Goal: Task Accomplishment & Management: Use online tool/utility

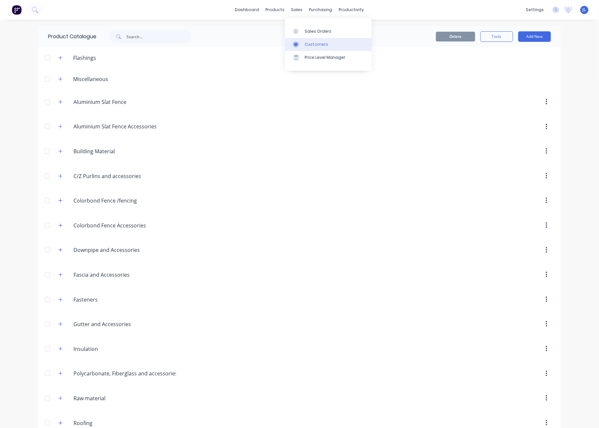
click at [310, 43] on div "Customers" at bounding box center [317, 44] width 24 height 6
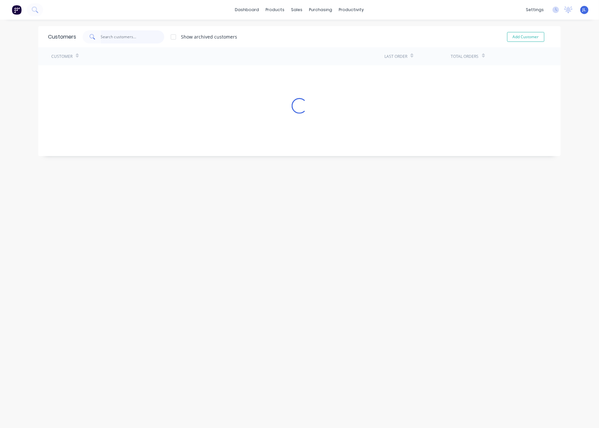
click at [135, 39] on input "text" at bounding box center [133, 36] width 64 height 13
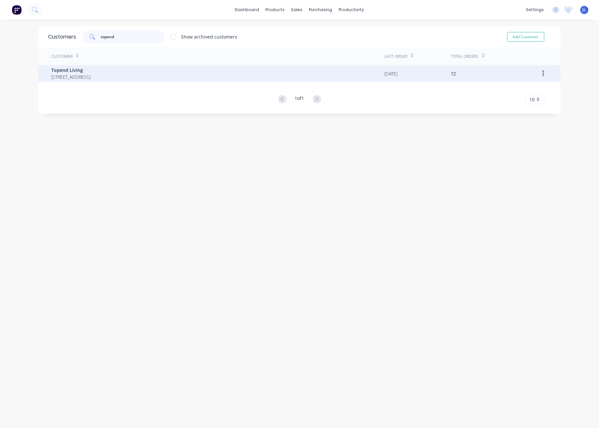
type input "topend"
click at [91, 76] on span "60 Belmont Avenue, Rivervale Western Australia Australia" at bounding box center [70, 77] width 39 height 7
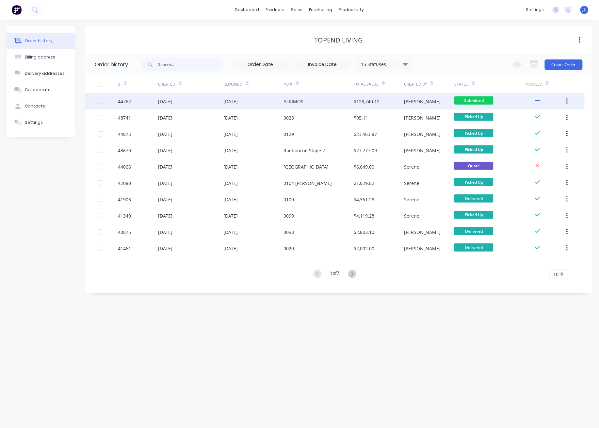
click at [279, 98] on div "19 May 2025" at bounding box center [253, 101] width 60 height 16
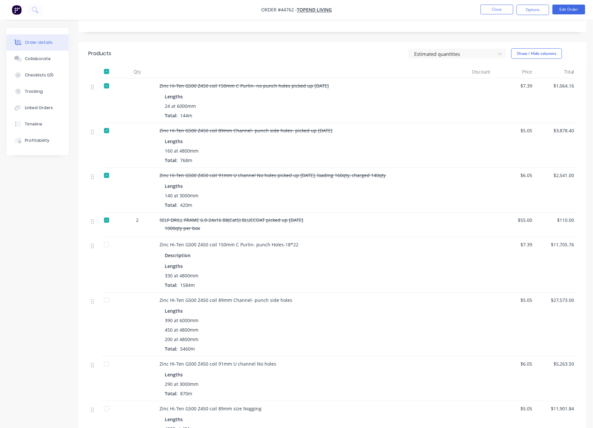
scroll to position [131, 0]
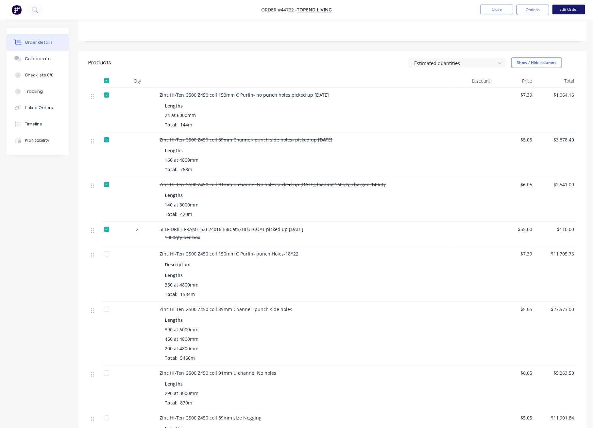
click at [555, 12] on button "Edit Order" at bounding box center [568, 10] width 33 height 10
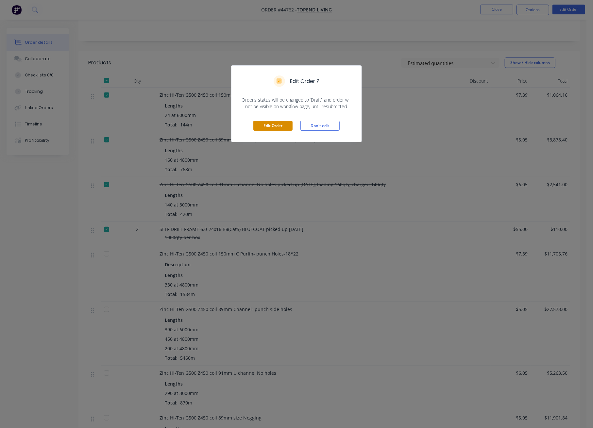
click at [279, 125] on button "Edit Order" at bounding box center [272, 126] width 39 height 10
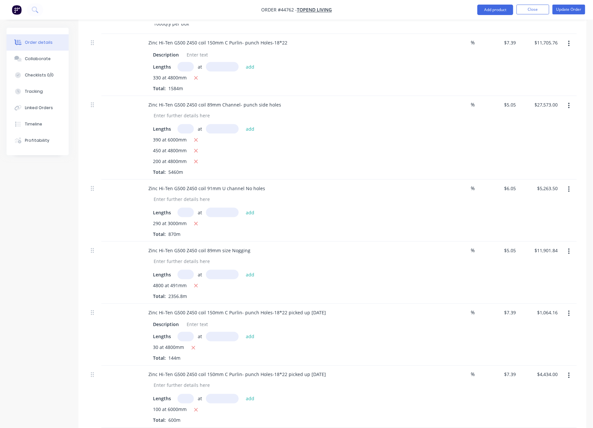
scroll to position [392, 0]
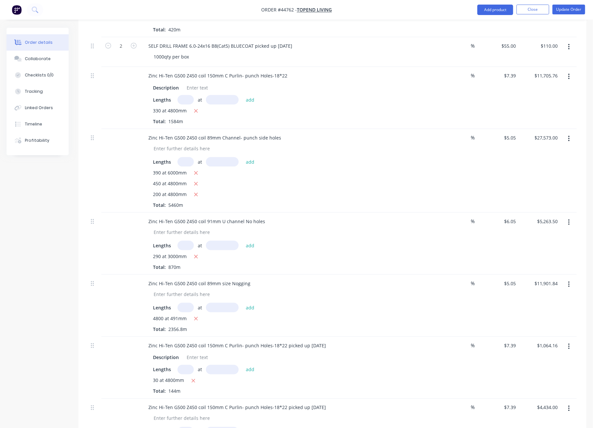
click at [567, 83] on button "button" at bounding box center [568, 77] width 15 height 12
click at [546, 112] on div "Duplicate" at bounding box center [545, 106] width 50 height 9
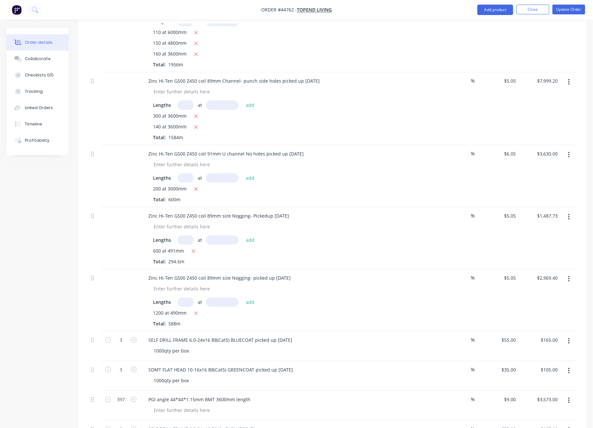
scroll to position [1442, 0]
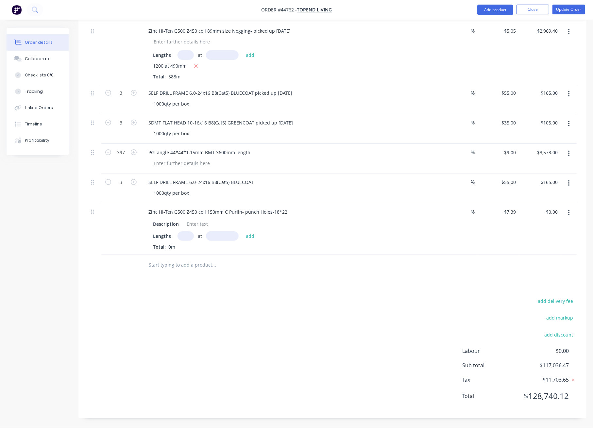
drag, startPoint x: 90, startPoint y: 216, endPoint x: 95, endPoint y: 213, distance: 5.3
click at [95, 213] on div at bounding box center [94, 228] width 13 height 51
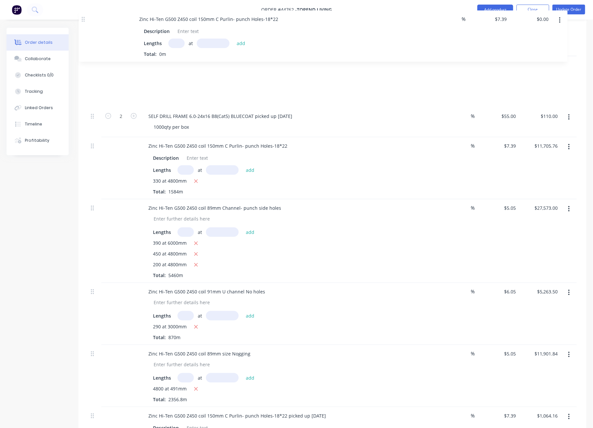
scroll to position [371, 0]
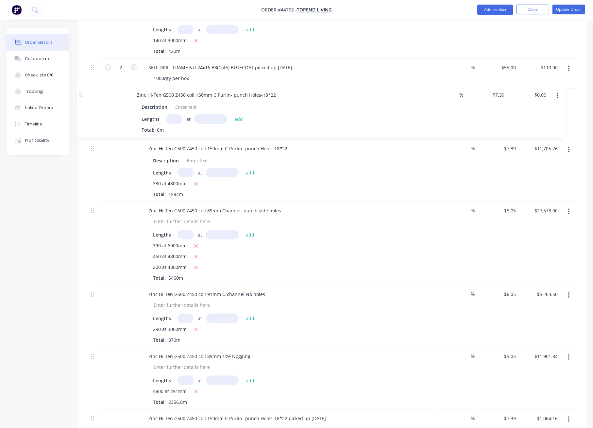
drag, startPoint x: 92, startPoint y: 213, endPoint x: 80, endPoint y: 94, distance: 119.6
click at [186, 126] on input "text" at bounding box center [185, 121] width 16 height 9
type input "176"
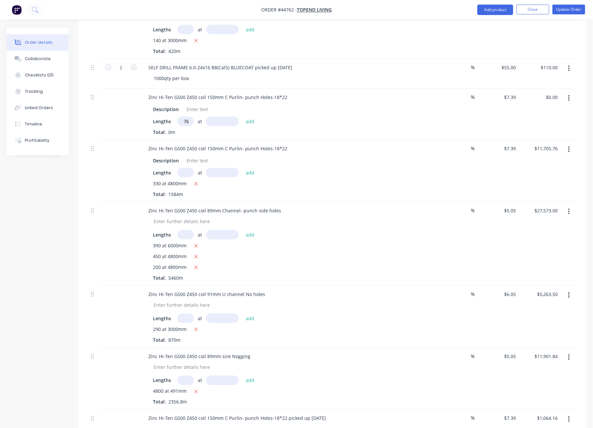
scroll to position [0, 0]
type input "4800"
click at [242, 117] on button "add" at bounding box center [249, 121] width 15 height 9
type input "$6,243.07"
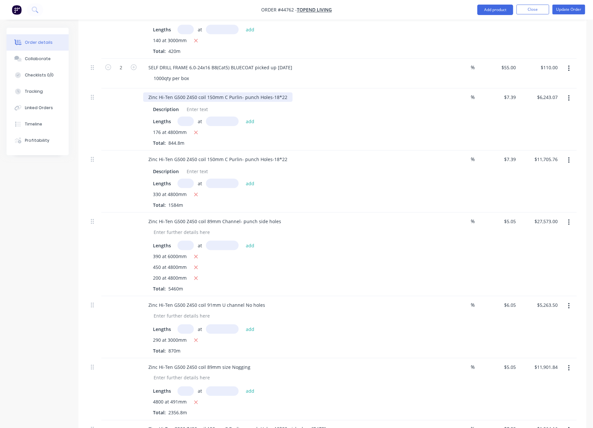
click at [286, 102] on div "Zinc Hi-Ten G500 Z450 coil 150mm C Purlin- punch Holes-18*22" at bounding box center [217, 96] width 149 height 9
click at [294, 126] on div "Lengths at add" at bounding box center [287, 121] width 269 height 9
click at [338, 126] on div "Lengths at add" at bounding box center [287, 121] width 269 height 9
click at [184, 188] on input "text" at bounding box center [185, 183] width 16 height 9
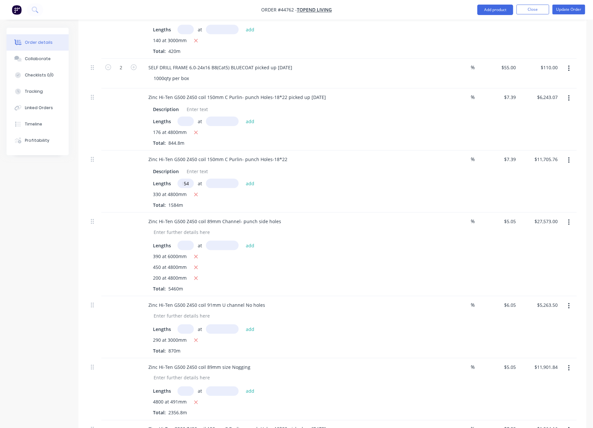
type input "154"
type input "4800"
click at [242, 179] on button "add" at bounding box center [249, 183] width 15 height 9
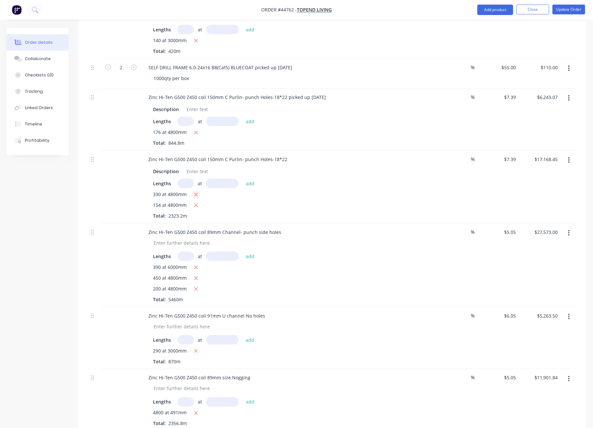
click at [195, 198] on icon "button" at bounding box center [196, 195] width 4 height 6
type input "$5,462.69"
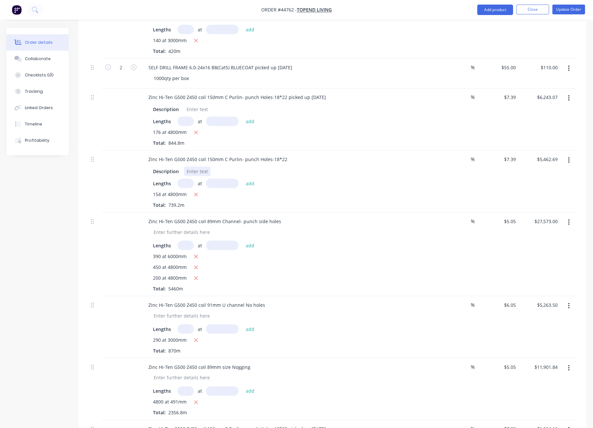
click at [391, 173] on div "Zinc Hi-Ten G500 Z450 coil 150mm C Purlin- punch Holes-18*22 Description Length…" at bounding box center [287, 182] width 294 height 62
click at [365, 146] on div "176 at 4800mm Total: 844.8m" at bounding box center [287, 138] width 269 height 18
click at [570, 228] on button "button" at bounding box center [568, 223] width 15 height 12
click at [536, 257] on div "Duplicate" at bounding box center [545, 252] width 50 height 9
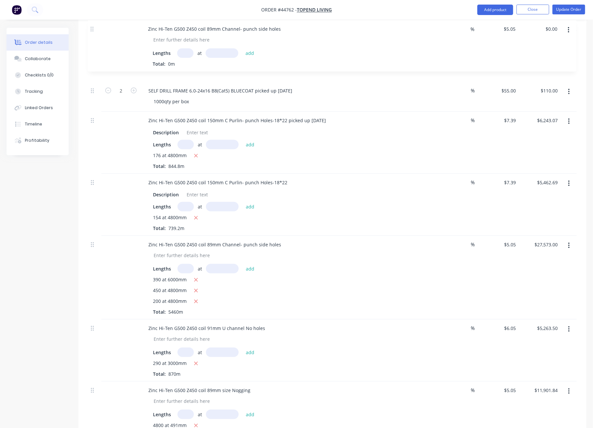
scroll to position [388, 0]
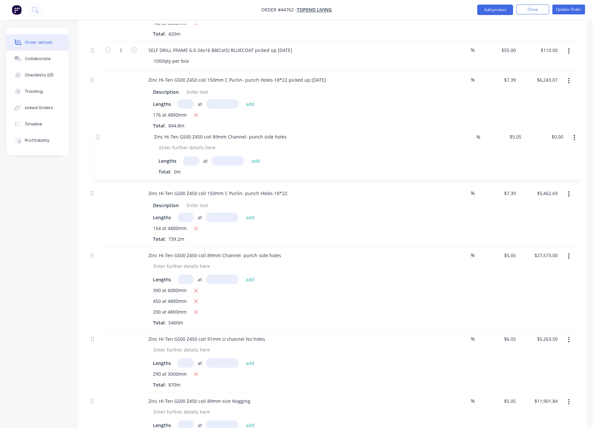
drag, startPoint x: 92, startPoint y: 211, endPoint x: 97, endPoint y: 132, distance: 78.6
click at [186, 171] on input "text" at bounding box center [185, 165] width 16 height 9
type input "200"
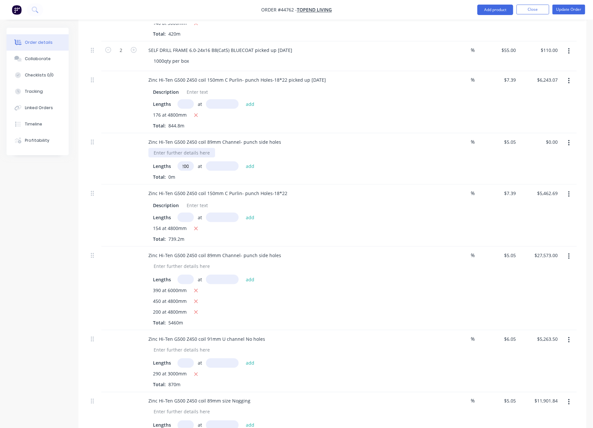
scroll to position [0, 0]
type input "4800"
click at [242, 161] on button "add" at bounding box center [249, 165] width 15 height 9
type input "$4,848.00"
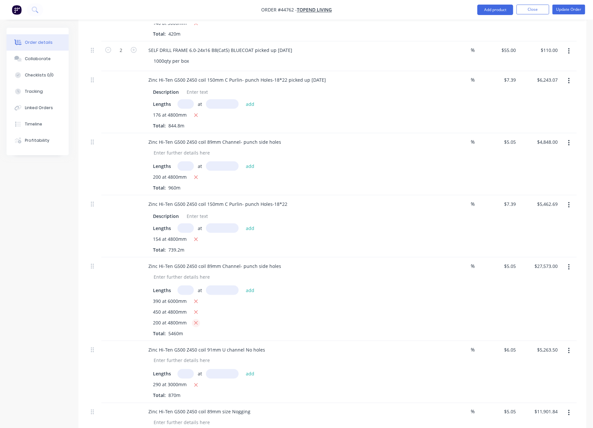
click at [196, 326] on icon "button" at bounding box center [196, 323] width 4 height 6
type input "$22,725.00"
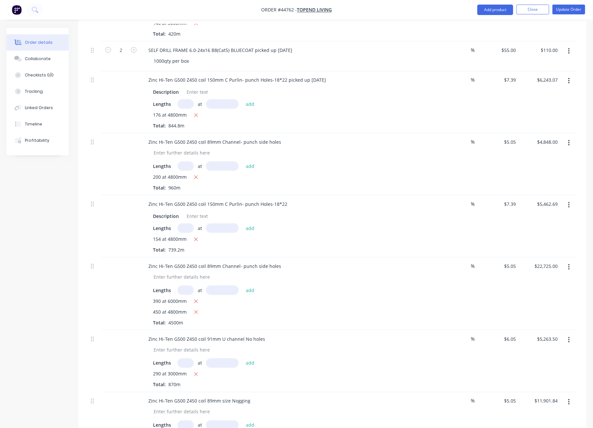
click at [283, 147] on div "Zinc Hi-Ten G500 Z450 coil 89mm Channel- punch side holes" at bounding box center [287, 141] width 289 height 9
click at [276, 147] on div "Zinc Hi-Ten G500 Z450 coil 89mm Channel- punch side holes" at bounding box center [214, 141] width 143 height 9
click at [317, 182] on div "200 at 4800mm" at bounding box center [287, 177] width 269 height 8
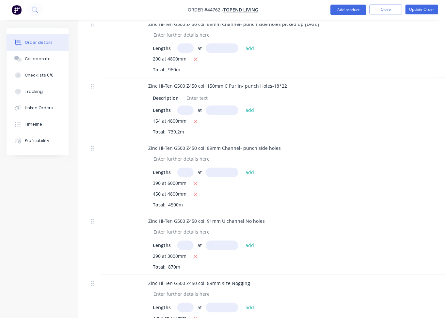
scroll to position [529, 0]
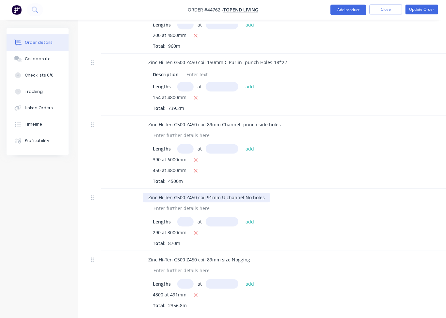
click at [265, 202] on div "Zinc Hi-Ten G500 Z450 coil 91mm U channel No holes" at bounding box center [206, 197] width 127 height 9
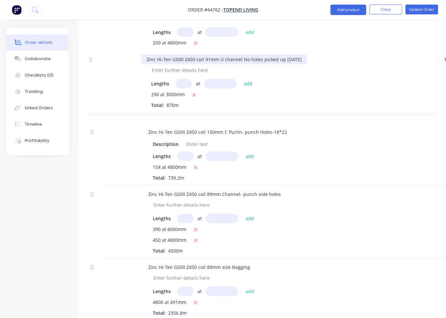
scroll to position [521, 0]
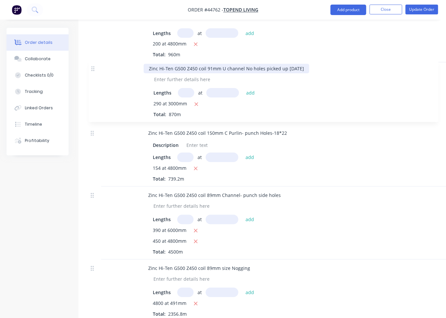
drag, startPoint x: 92, startPoint y: 206, endPoint x: 93, endPoint y: 69, distance: 137.6
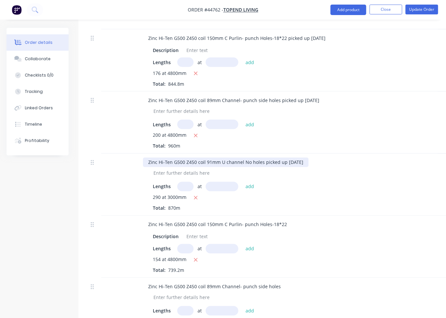
scroll to position [423, 0]
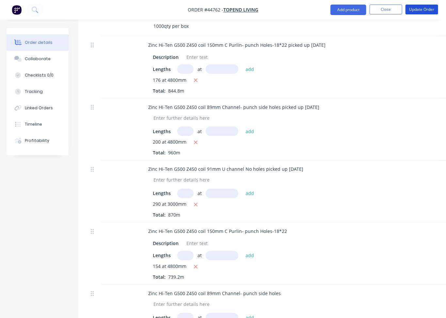
click at [420, 14] on button "Update Order" at bounding box center [422, 10] width 33 height 10
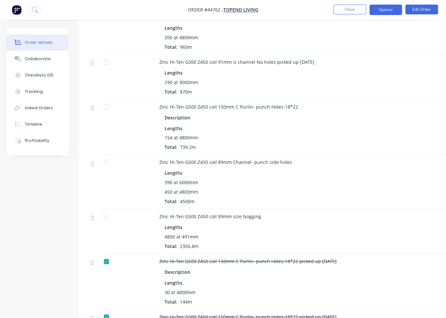
click at [388, 9] on button "Options" at bounding box center [386, 10] width 33 height 10
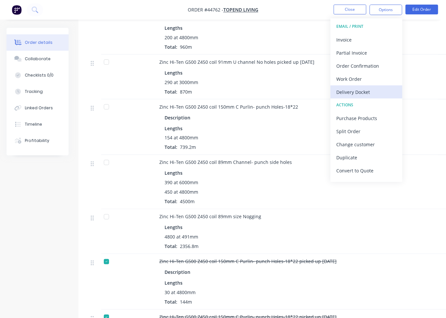
click at [367, 92] on div "Delivery Docket" at bounding box center [367, 91] width 60 height 9
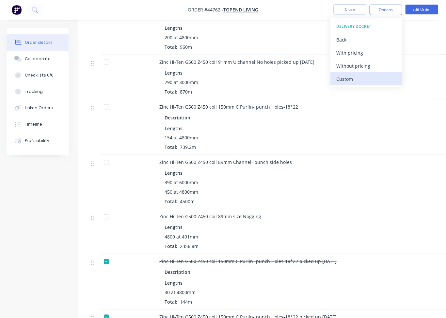
click at [356, 81] on div "Custom" at bounding box center [367, 78] width 60 height 9
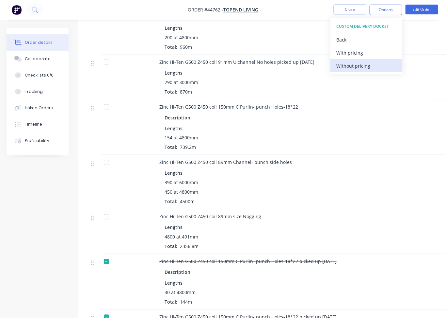
click at [368, 63] on div "Without pricing" at bounding box center [367, 65] width 60 height 9
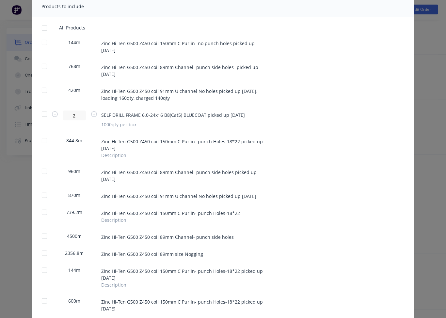
scroll to position [98, 0]
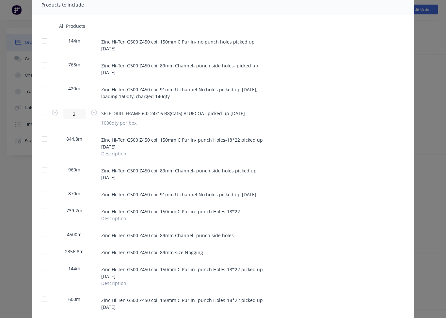
click at [41, 140] on div at bounding box center [44, 138] width 13 height 13
click at [45, 170] on div at bounding box center [44, 169] width 13 height 13
click at [43, 194] on div at bounding box center [44, 193] width 13 height 13
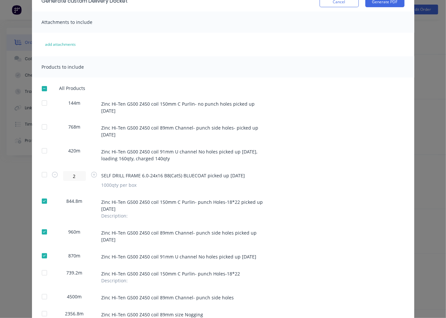
scroll to position [33, 0]
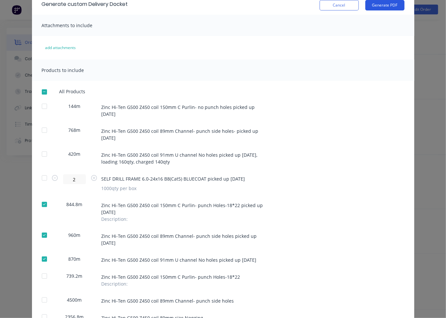
click at [386, 8] on button "Generate PDF" at bounding box center [385, 5] width 39 height 10
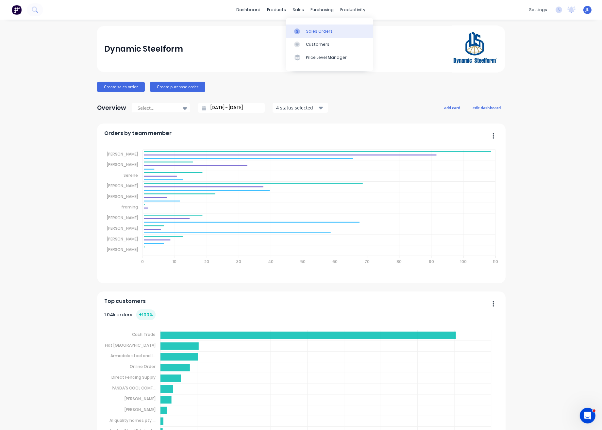
click at [312, 32] on div "Sales Orders" at bounding box center [319, 31] width 27 height 6
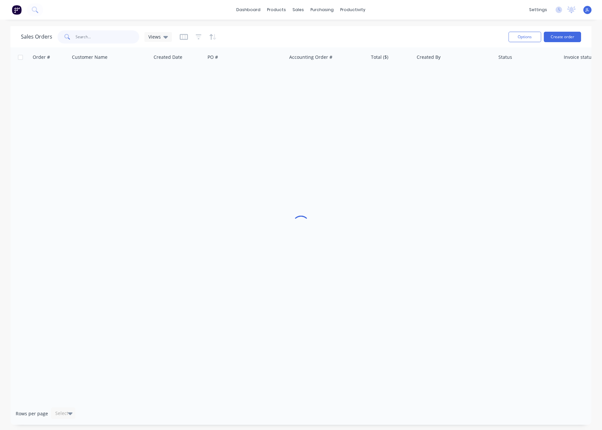
click at [116, 36] on input "text" at bounding box center [108, 36] width 64 height 13
paste input "OLIVER MITCHELL"
drag, startPoint x: 88, startPoint y: 39, endPoint x: 160, endPoint y: 38, distance: 72.2
click at [160, 38] on div "Sales Orders OLIVER MITCHELL Views" at bounding box center [96, 36] width 151 height 13
click at [122, 33] on input "OLIVER MITCHELL" at bounding box center [108, 36] width 64 height 13
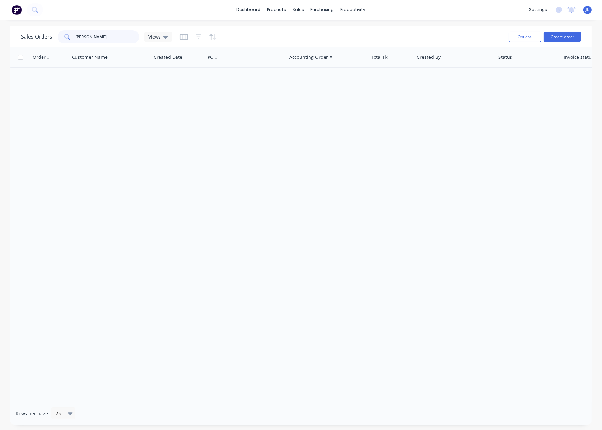
drag, startPoint x: 125, startPoint y: 37, endPoint x: 58, endPoint y: 36, distance: 67.0
click at [58, 36] on div "OLIVER MITCHELL" at bounding box center [99, 36] width 82 height 13
type input "49363"
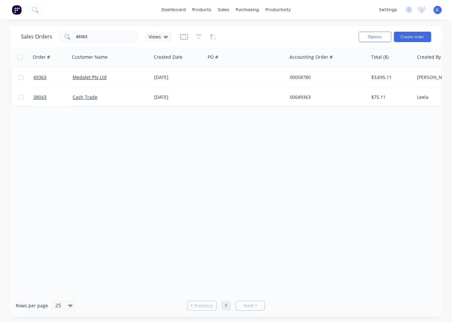
drag, startPoint x: 18, startPoint y: 159, endPoint x: 30, endPoint y: 152, distance: 13.5
click at [18, 159] on div "Order # Customer Name Created Date PO # Accounting Order # Total ($) Created By…" at bounding box center [225, 170] width 431 height 247
click at [133, 10] on div "dashboard products sales purchasing productivity dashboard products Product Cat…" at bounding box center [226, 10] width 452 height 20
click at [252, 29] on div "Purchase Orders" at bounding box center [268, 31] width 35 height 6
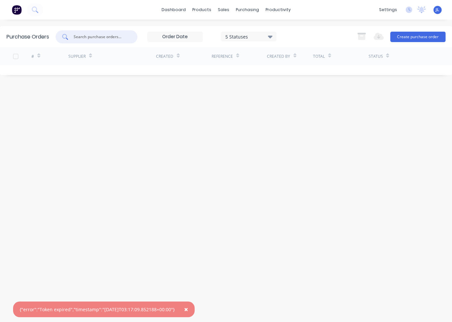
click at [88, 38] on input "text" at bounding box center [100, 37] width 54 height 7
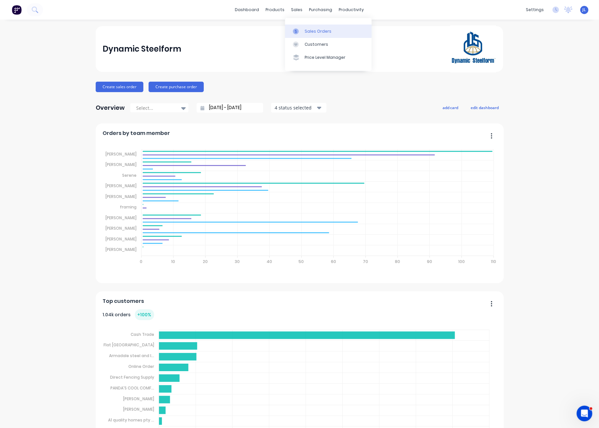
click at [310, 31] on div "Sales Orders" at bounding box center [318, 31] width 27 height 6
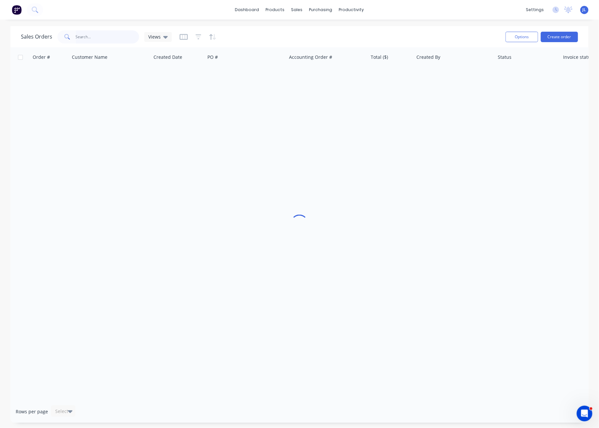
click at [114, 33] on input "text" at bounding box center [108, 36] width 64 height 13
paste input "SKYHIGH DEVELOPERS"
drag, startPoint x: 127, startPoint y: 34, endPoint x: 63, endPoint y: 33, distance: 64.7
click at [63, 33] on div "SKYHIGH DEVELOPERS" at bounding box center [99, 36] width 82 height 13
paste input "GURMAIL"
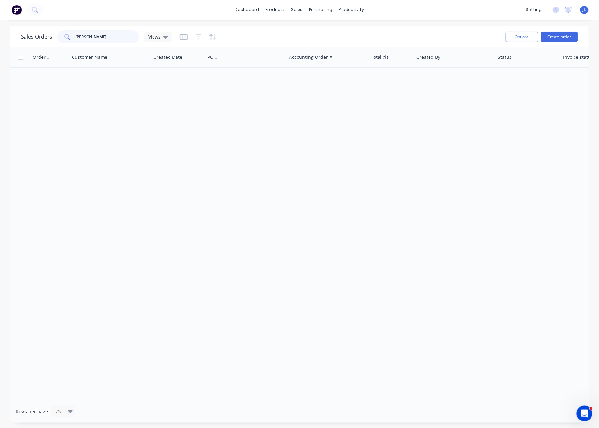
type input "GURMAIL"
drag, startPoint x: 109, startPoint y: 38, endPoint x: 53, endPoint y: 35, distance: 55.6
click at [53, 35] on div "Sales Orders GURMAIL Views" at bounding box center [96, 36] width 151 height 13
click at [100, 16] on div "dashboard products sales purchasing productivity dashboard products Product Cat…" at bounding box center [299, 10] width 599 height 20
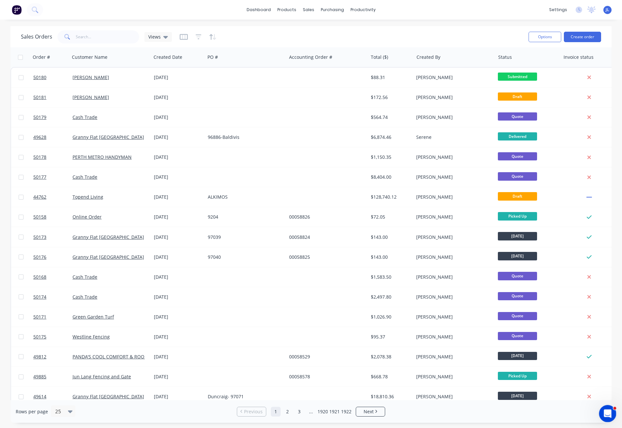
click at [599, 413] on icon "Open Intercom Messenger" at bounding box center [607, 412] width 11 height 11
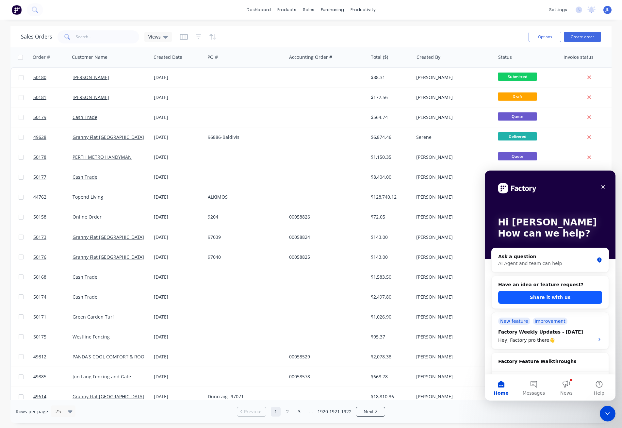
click at [561, 299] on button "Share it with us" at bounding box center [550, 297] width 104 height 13
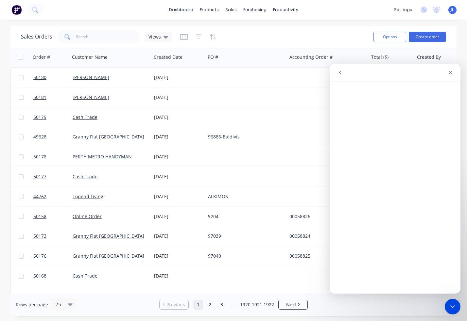
click at [339, 73] on icon "go back" at bounding box center [340, 72] width 2 height 3
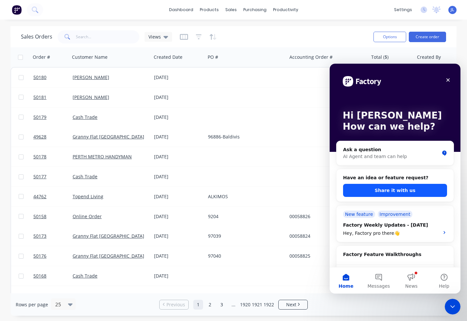
click at [408, 190] on button "Share it with us" at bounding box center [395, 190] width 104 height 13
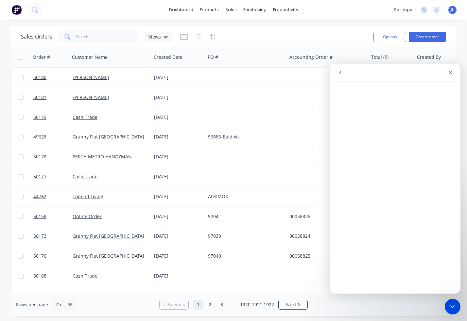
click at [341, 72] on icon "go back" at bounding box center [339, 72] width 5 height 5
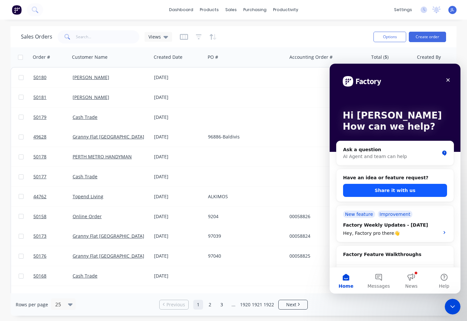
click at [388, 193] on button "Share it with us" at bounding box center [395, 190] width 104 height 13
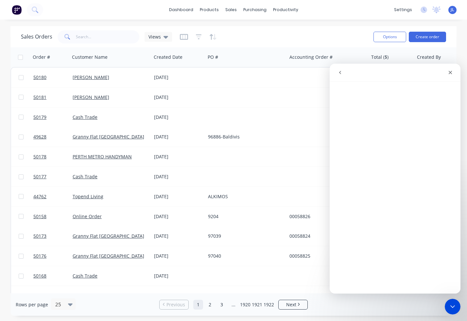
click at [332, 31] on div "Sales Orders Views" at bounding box center [194, 37] width 347 height 16
click at [457, 306] on div "Close Intercom Messenger" at bounding box center [451, 306] width 16 height 16
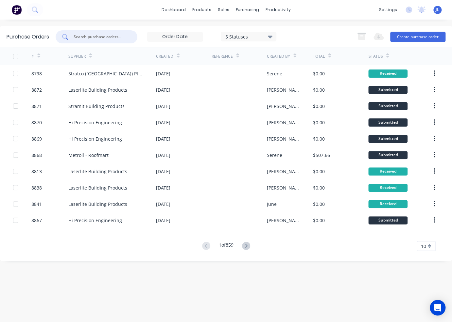
click at [120, 34] on input "text" at bounding box center [100, 37] width 54 height 7
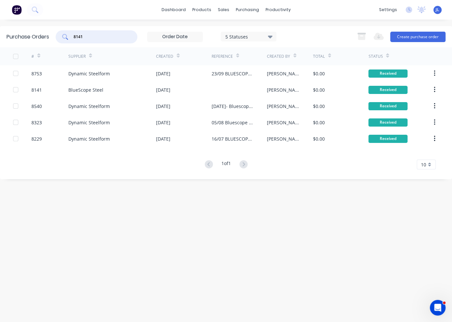
click at [94, 38] on input "8141" at bounding box center [100, 37] width 54 height 7
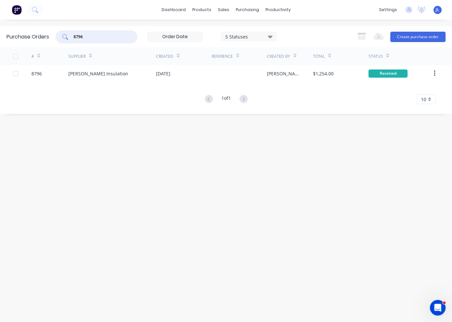
drag, startPoint x: 87, startPoint y: 37, endPoint x: 53, endPoint y: 38, distance: 34.0
click at [53, 38] on div "Purchase Orders 8796 5 Statuses 5 Statuses Export to Excel (XLSX) Create purcha…" at bounding box center [226, 36] width 452 height 21
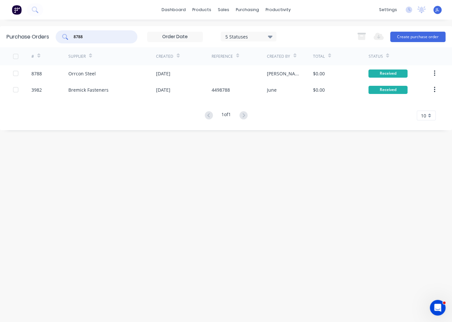
drag, startPoint x: 111, startPoint y: 38, endPoint x: 57, endPoint y: 38, distance: 54.6
click at [57, 38] on div "8788" at bounding box center [97, 36] width 82 height 13
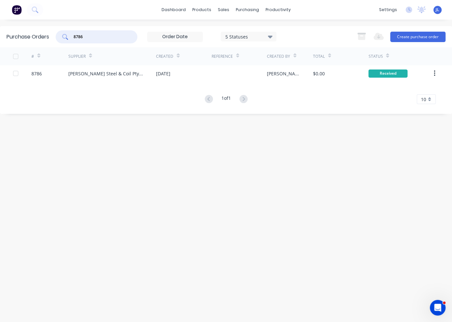
drag, startPoint x: 97, startPoint y: 37, endPoint x: 46, endPoint y: 33, distance: 51.1
click at [49, 39] on div "Purchase Orders 8786 5 Statuses 5 Statuses Export to Excel (XLSX) Create purcha…" at bounding box center [226, 36] width 452 height 21
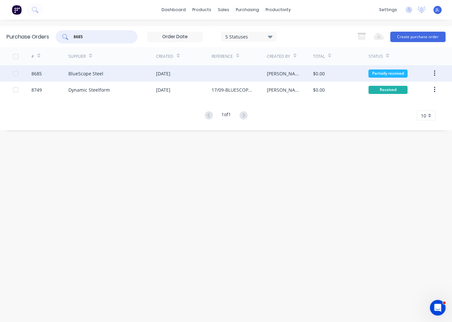
type input "8685"
click at [128, 76] on div "BlueScope Steel" at bounding box center [112, 73] width 88 height 16
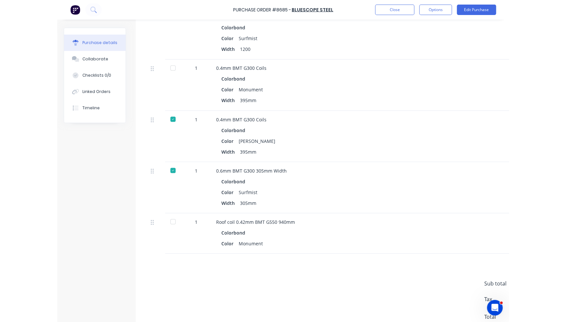
scroll to position [457, 0]
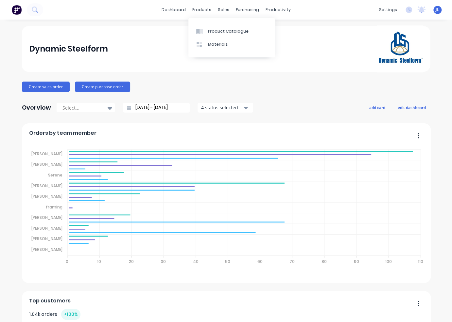
click at [212, 32] on div "Product Catalogue" at bounding box center [228, 31] width 41 height 6
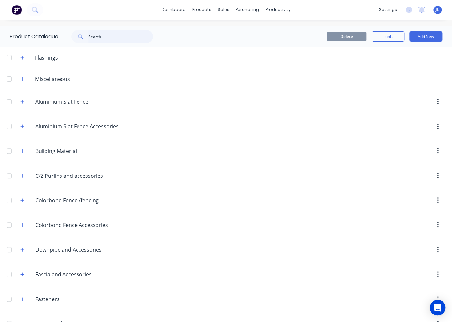
click at [107, 36] on input "text" at bounding box center [120, 36] width 65 height 13
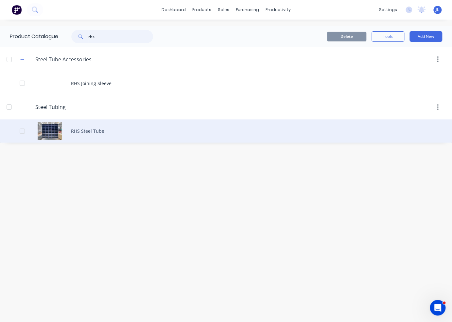
type input "rhs"
click at [110, 132] on div "RHS Steel Tube" at bounding box center [226, 131] width 452 height 23
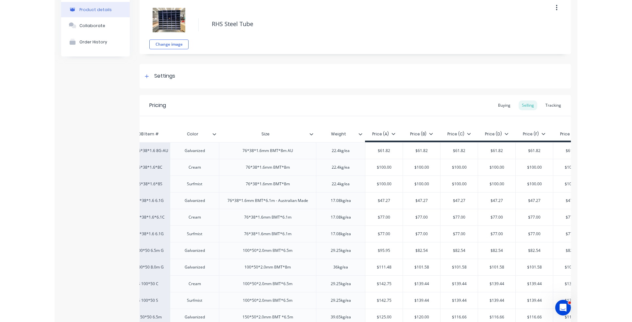
scroll to position [0, 33]
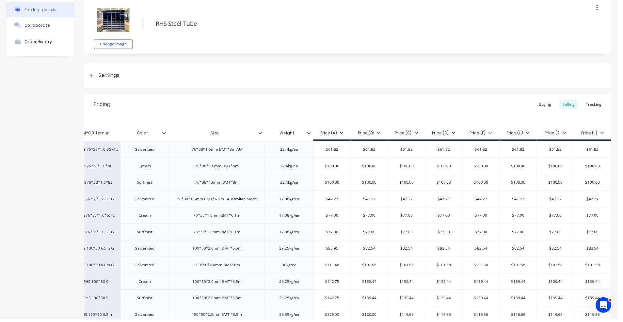
type textarea "x"
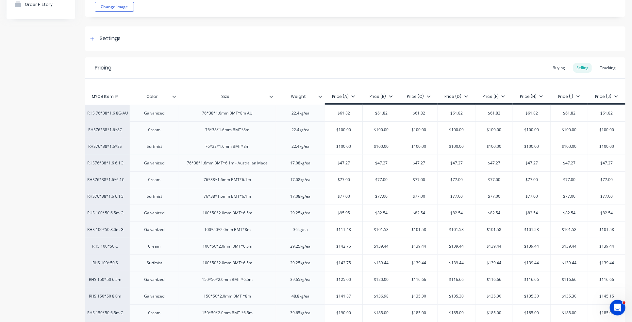
scroll to position [0, 0]
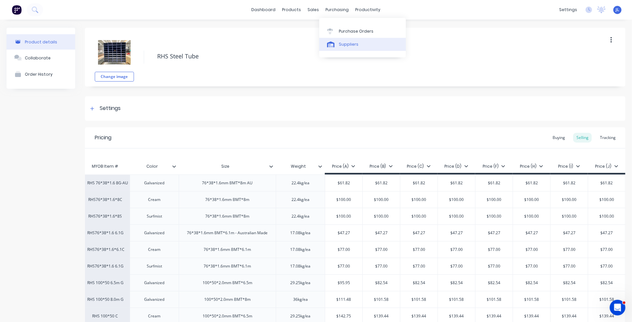
click at [342, 48] on link "Suppliers" at bounding box center [362, 44] width 87 height 13
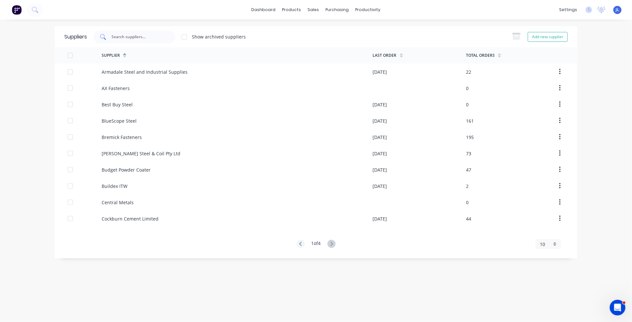
click at [162, 35] on div at bounding box center [134, 36] width 82 height 13
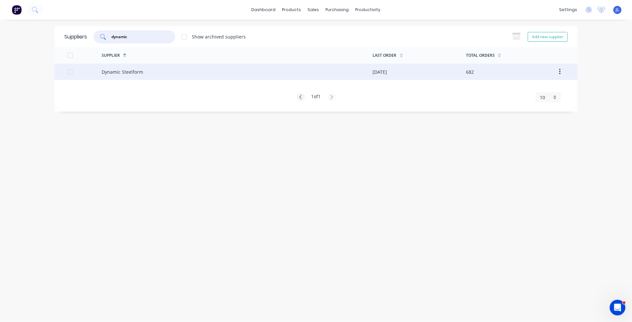
type input "dynamic"
click at [158, 67] on div "Dynamic Steelform" at bounding box center [237, 72] width 271 height 16
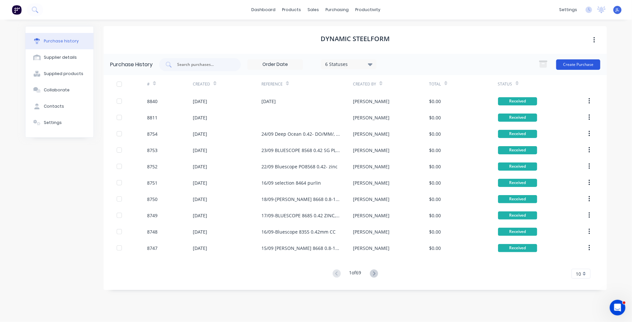
click at [451, 63] on button "Create Purchase" at bounding box center [578, 64] width 44 height 10
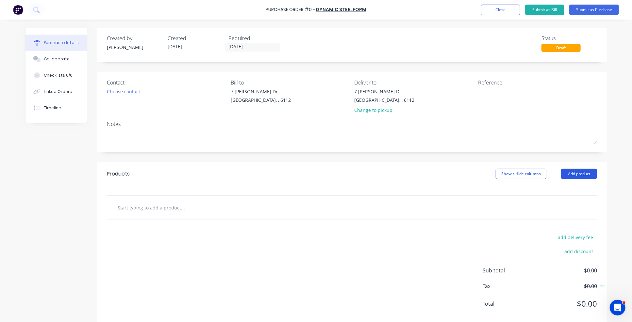
click at [451, 174] on button "Add product" at bounding box center [579, 174] width 36 height 10
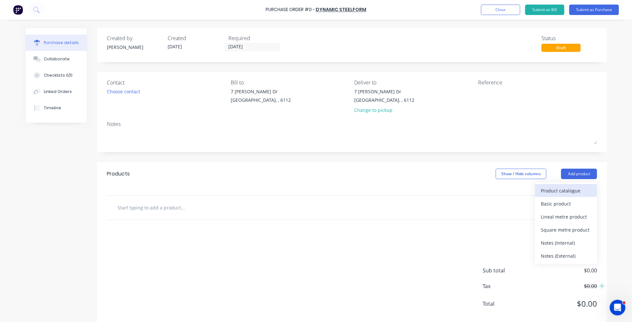
click at [451, 194] on div "Product catalogue" at bounding box center [566, 190] width 50 height 9
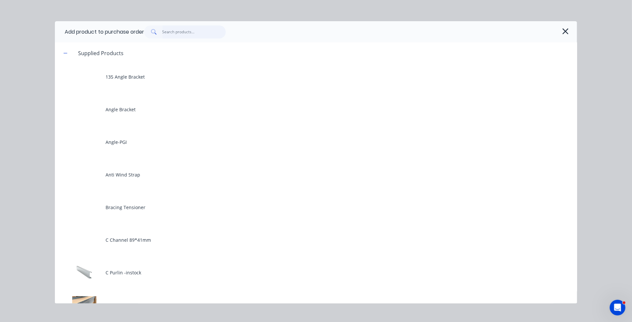
click at [201, 29] on input "text" at bounding box center [194, 31] width 64 height 13
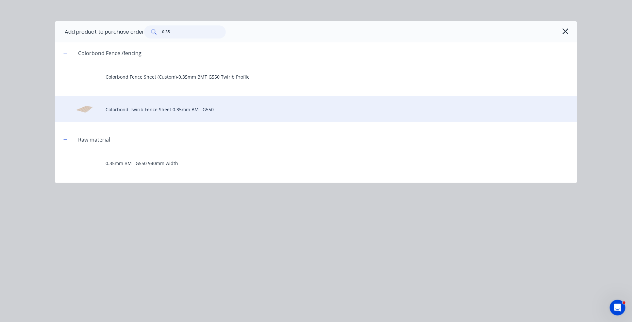
type input "0.35"
click at [184, 110] on div "Colorbond Twirib Fence Sheet 0.35mm BMT G550" at bounding box center [316, 109] width 522 height 26
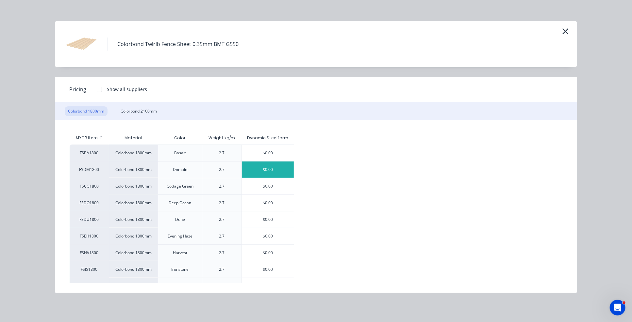
click at [274, 170] on div "$0.00" at bounding box center [268, 170] width 52 height 16
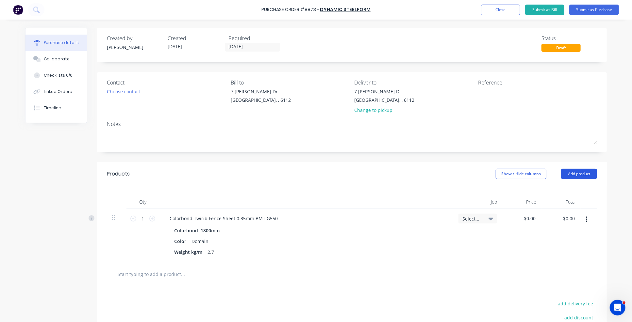
click at [451, 174] on button "Add product" at bounding box center [579, 174] width 36 height 10
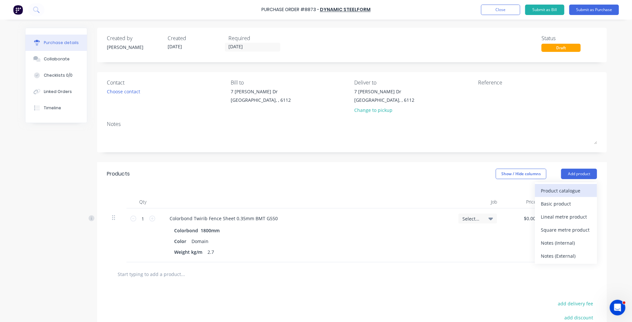
click at [451, 190] on div "Product catalogue" at bounding box center [566, 190] width 50 height 9
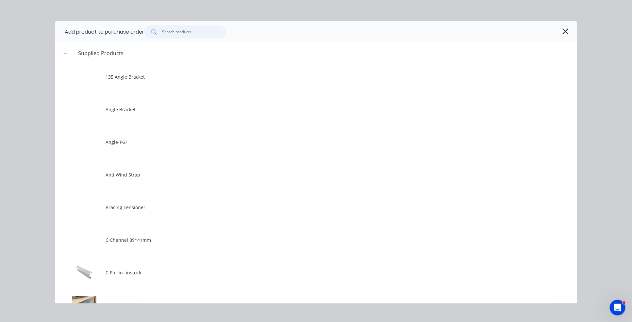
click at [186, 27] on input "text" at bounding box center [194, 31] width 64 height 13
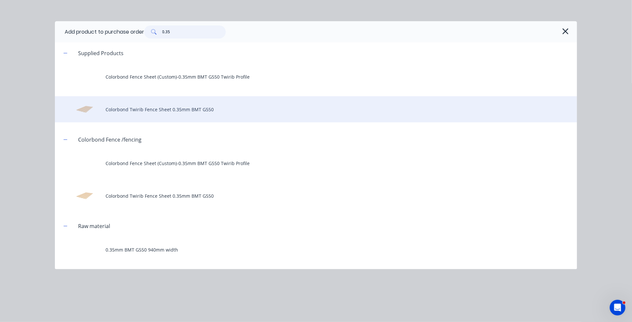
type input "0.35"
click at [182, 105] on div "Colorbond Twirib Fence Sheet 0.35mm BMT G550" at bounding box center [316, 109] width 522 height 26
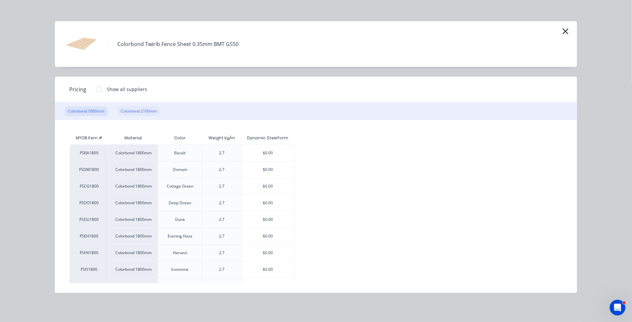
click at [142, 112] on div "Colorbond 2100mm" at bounding box center [138, 112] width 43 height 10
click at [270, 187] on div "$0.00" at bounding box center [268, 186] width 52 height 16
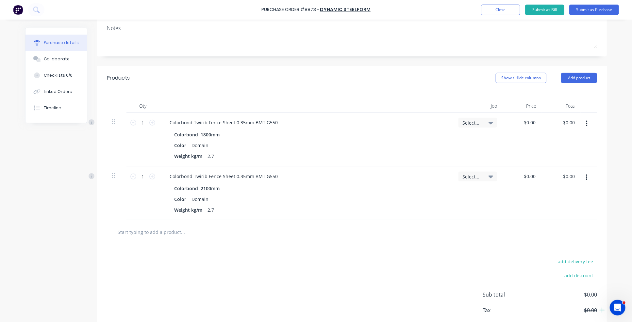
scroll to position [98, 0]
click at [145, 122] on input "1" at bounding box center [142, 121] width 13 height 10
type input "500"
click at [144, 178] on input "1" at bounding box center [142, 175] width 13 height 10
type input "133"
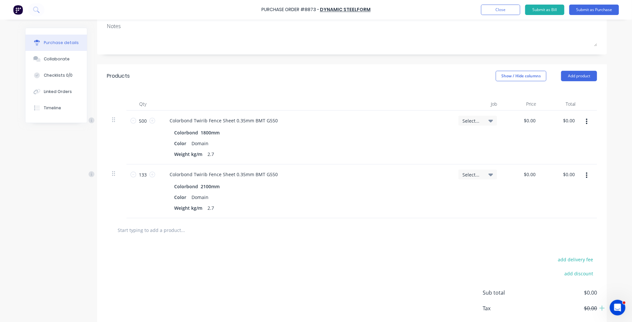
click at [311, 89] on div "Qty Job Price Total 500 500 Colorbond Twirib Fence Sheet 0.35mm BMT G550 Colorb…" at bounding box center [352, 153] width 510 height 131
click at [451, 75] on button "Add product" at bounding box center [579, 76] width 36 height 10
click at [451, 92] on div "Product catalogue" at bounding box center [566, 92] width 50 height 9
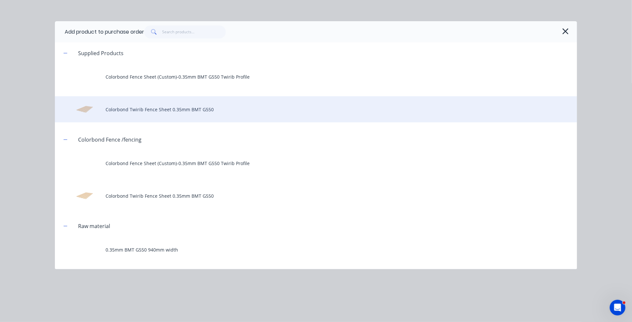
click at [198, 111] on div "Colorbond Twirib Fence Sheet 0.35mm BMT G550" at bounding box center [316, 109] width 522 height 26
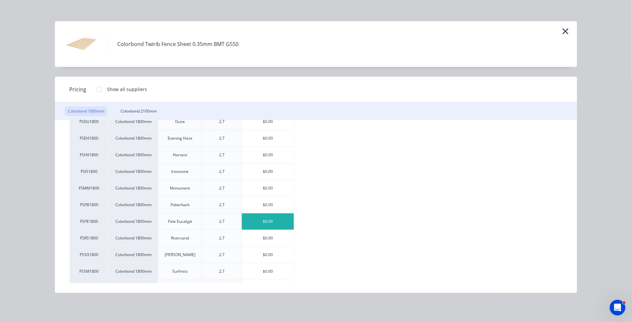
click at [272, 226] on div "$0.00" at bounding box center [268, 222] width 52 height 16
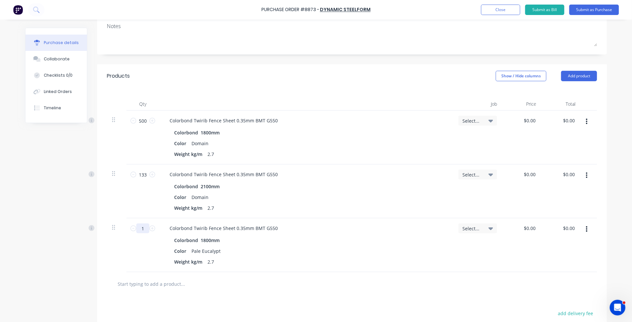
click at [143, 226] on input "1" at bounding box center [142, 229] width 13 height 10
type input "150"
click at [412, 74] on div "Products Show / Hide columns Add product" at bounding box center [352, 76] width 510 height 24
drag, startPoint x: 588, startPoint y: 10, endPoint x: 606, endPoint y: 45, distance: 39.3
click at [451, 42] on div "Purchase Order #8873 - Dynamic Steelform Add product Close Submit as Bill Submi…" at bounding box center [316, 161] width 632 height 322
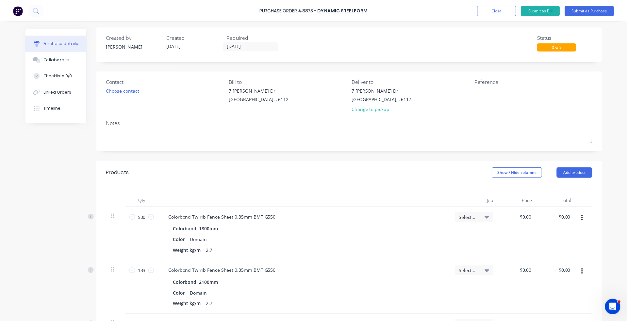
scroll to position [0, 0]
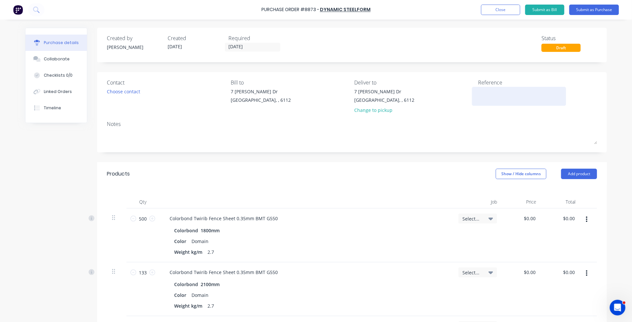
click at [451, 90] on textarea at bounding box center [519, 95] width 82 height 15
type textarea "x"
type textarea "F"
type textarea "x"
type textarea "Fe"
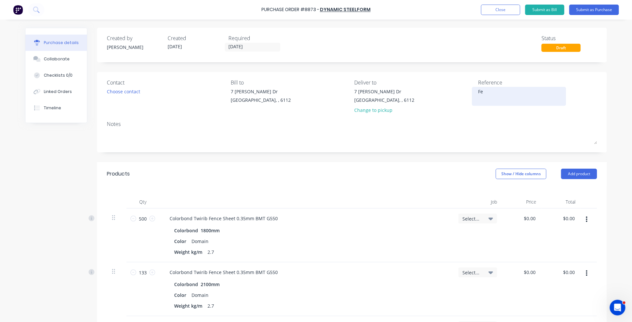
type textarea "x"
type textarea "Fen"
type textarea "x"
type textarea "Fenc"
type textarea "x"
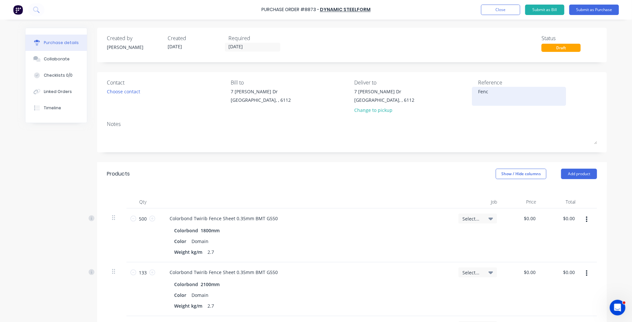
type textarea "Fence"
type textarea "x"
type textarea "Fence"
type textarea "x"
type textarea "Fence s"
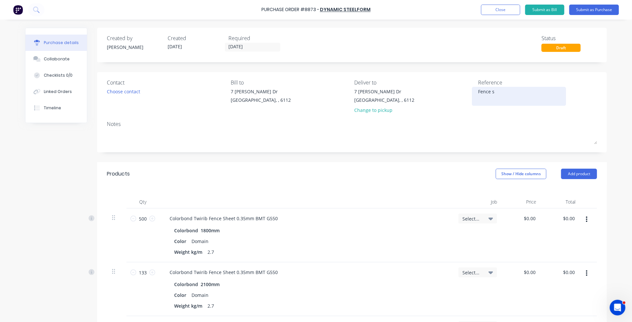
type textarea "x"
type textarea "Fence sh"
type textarea "x"
type textarea "Fence she"
type textarea "x"
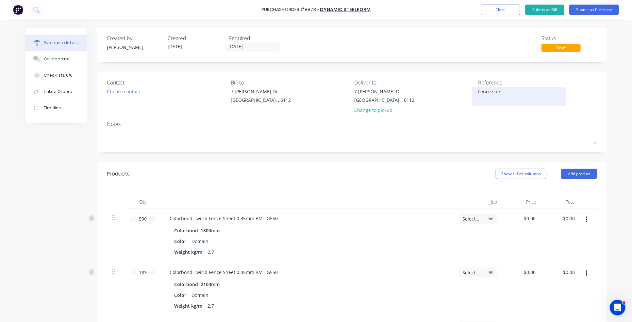
type textarea "Fence shee"
type textarea "x"
type textarea "Fence sheet"
type textarea "x"
type textarea "Fence sheets"
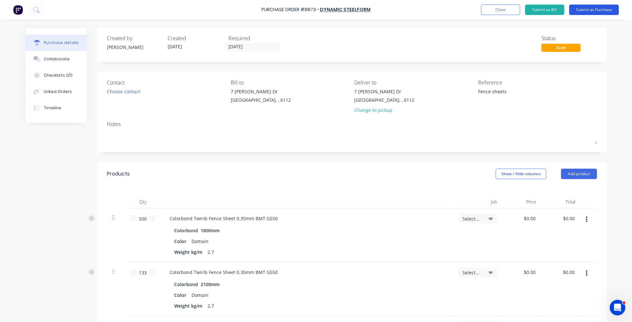
type textarea "x"
type textarea "Fence sheets"
click at [451, 14] on button "Submit as Purchase" at bounding box center [594, 10] width 50 height 10
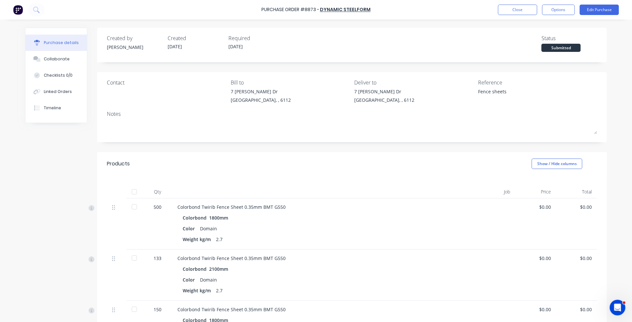
click at [134, 192] on div at bounding box center [134, 192] width 13 height 13
type textarea "x"
click at [451, 10] on button "Close" at bounding box center [517, 10] width 39 height 10
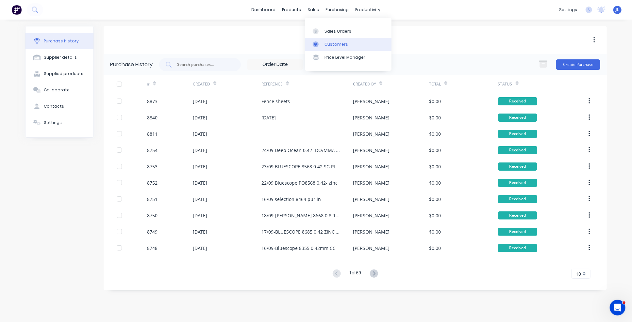
click at [330, 42] on div "Customers" at bounding box center [336, 44] width 24 height 6
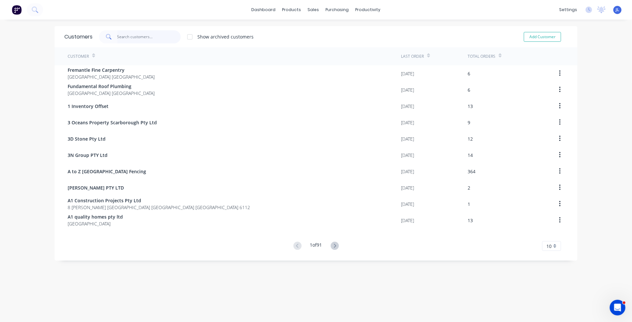
click at [159, 36] on input "text" at bounding box center [149, 36] width 64 height 13
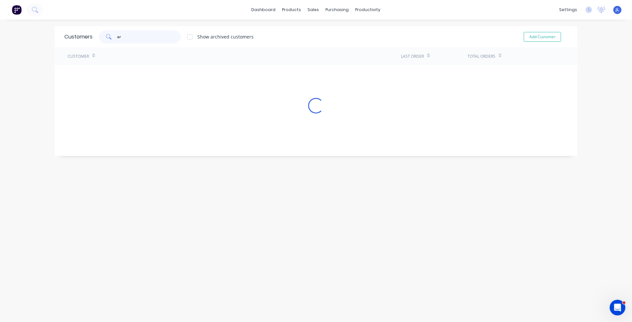
type input "a"
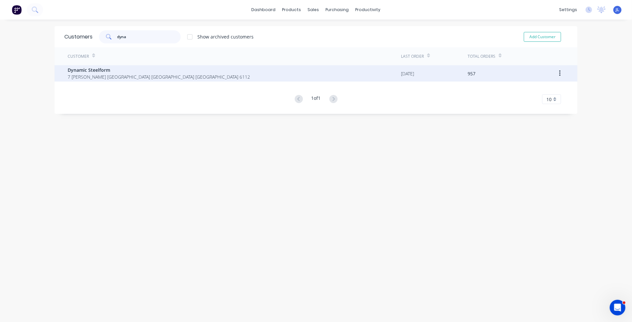
type input "dyna"
click at [91, 75] on span "7 Cartwright Forrestdale Western Australia Australia 6112" at bounding box center [159, 77] width 182 height 7
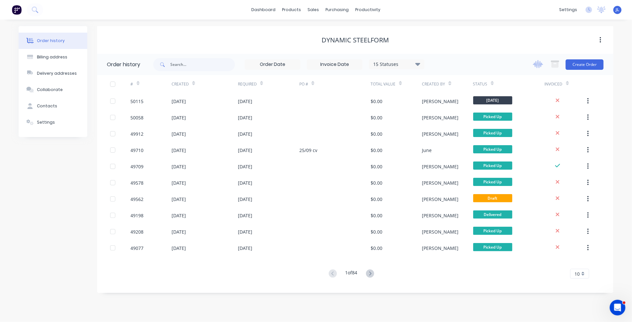
click at [451, 62] on icon "button" at bounding box center [538, 64] width 10 height 8
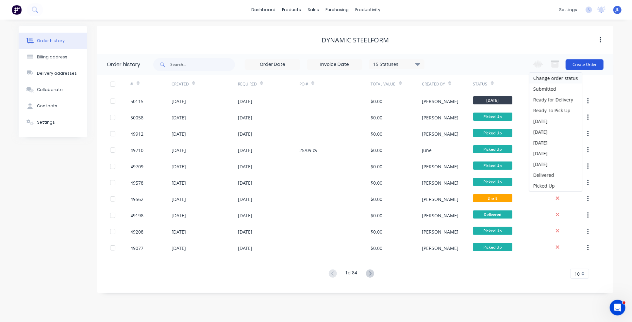
click at [451, 66] on button "Create Order" at bounding box center [585, 64] width 38 height 10
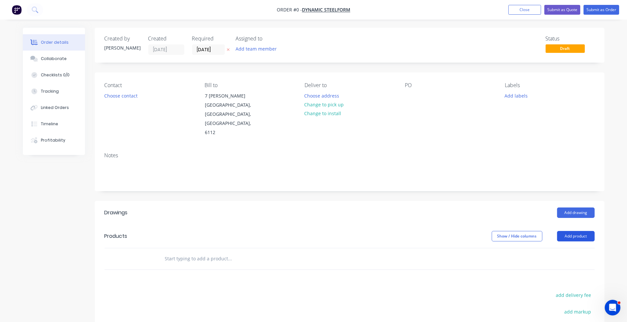
click at [451, 231] on button "Add product" at bounding box center [576, 236] width 38 height 10
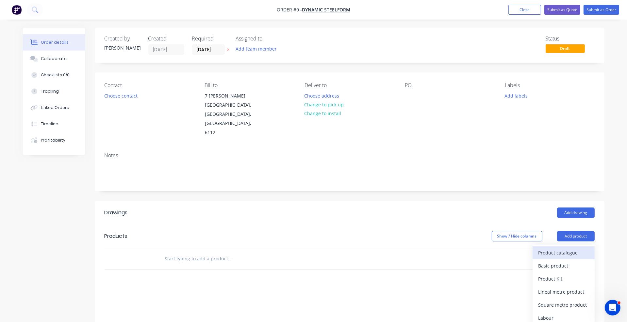
click at [451, 248] on div "Product catalogue" at bounding box center [563, 252] width 50 height 9
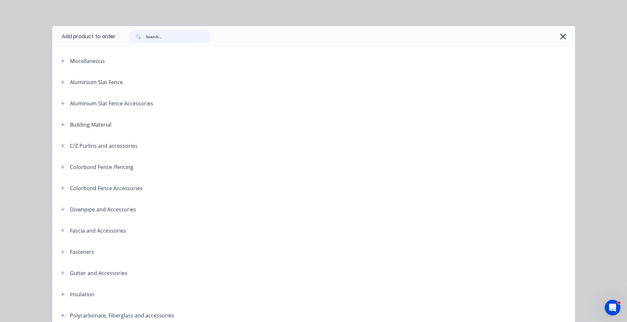
click at [181, 42] on input "text" at bounding box center [178, 36] width 65 height 13
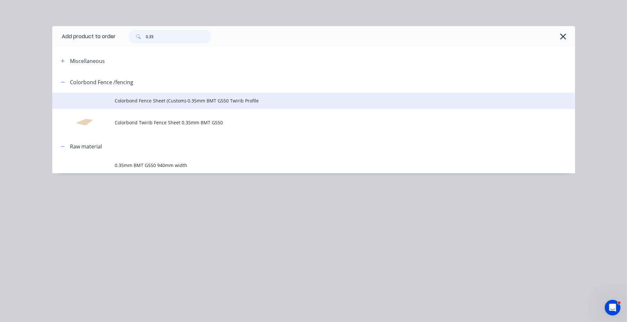
type input "0.35"
click at [190, 100] on span "Colorbond Fence Sheet (Custom)-0.35mm BMT G550 Twirib Profile" at bounding box center [299, 100] width 368 height 7
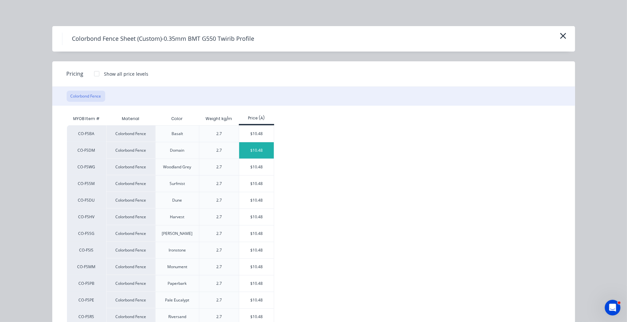
click at [264, 153] on div "$10.48" at bounding box center [256, 150] width 35 height 16
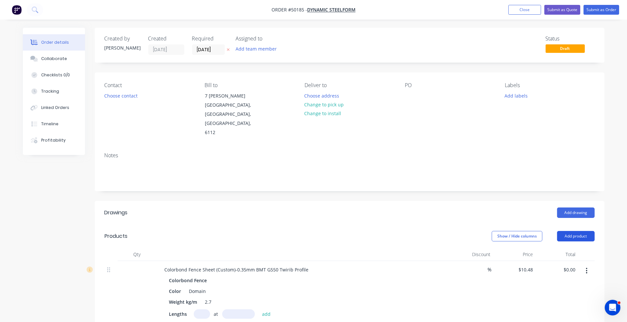
click at [451, 231] on button "Add product" at bounding box center [576, 236] width 38 height 10
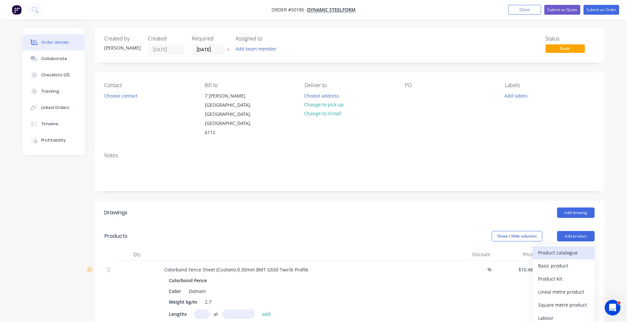
click at [451, 248] on div "Product catalogue" at bounding box center [563, 252] width 50 height 9
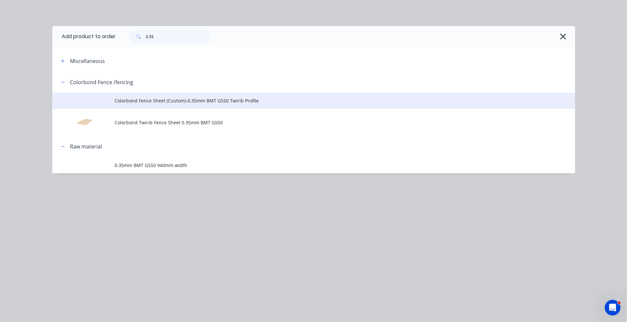
click at [201, 102] on span "Colorbond Fence Sheet (Custom)-0.35mm BMT G550 Twirib Profile" at bounding box center [299, 100] width 368 height 7
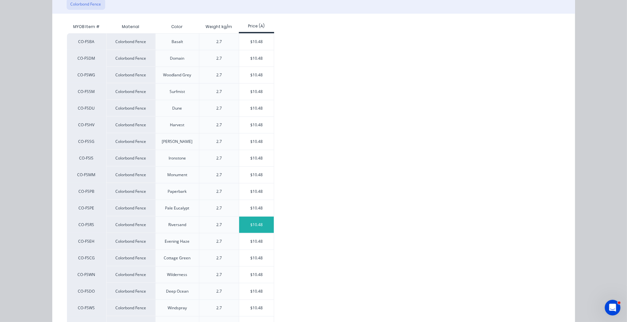
scroll to position [98, 0]
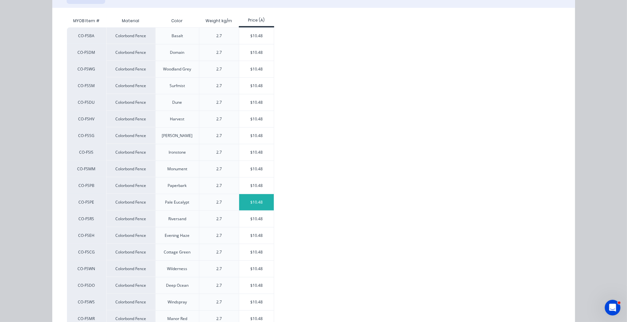
click at [256, 202] on div "$10.48" at bounding box center [256, 202] width 35 height 16
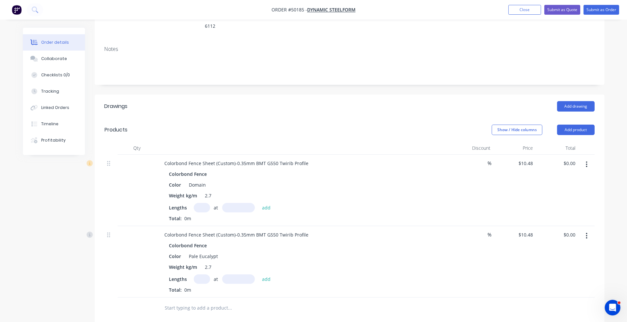
scroll to position [131, 0]
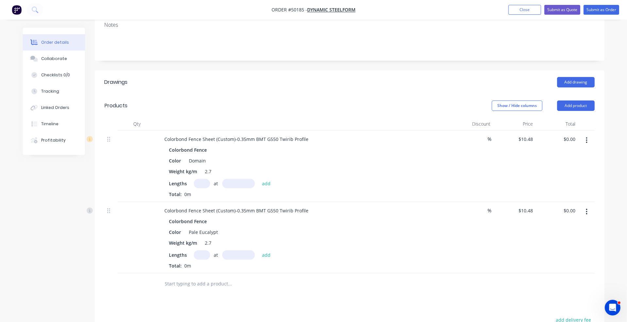
click at [201, 179] on input "text" at bounding box center [202, 183] width 16 height 9
type input "133"
type input "2090"
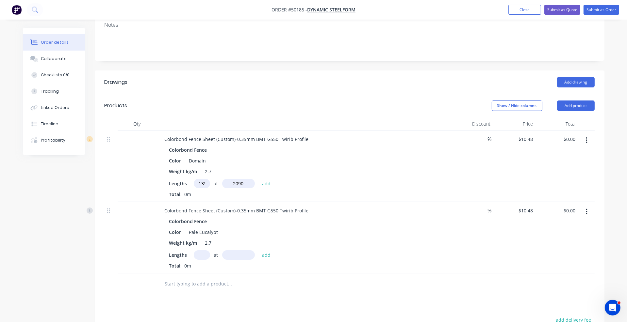
click at [259, 179] on button "add" at bounding box center [266, 183] width 15 height 9
type input "$2,913.13"
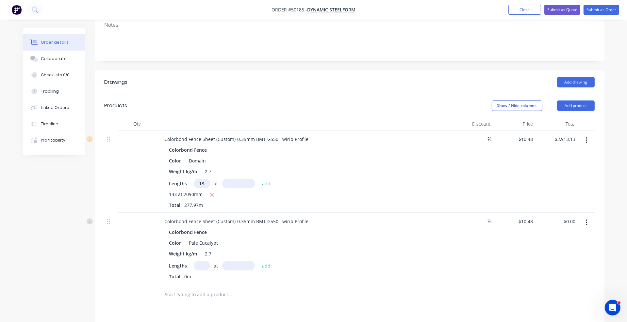
type input "1"
type input "500"
type input "1790"
click at [259, 179] on button "add" at bounding box center [266, 183] width 15 height 9
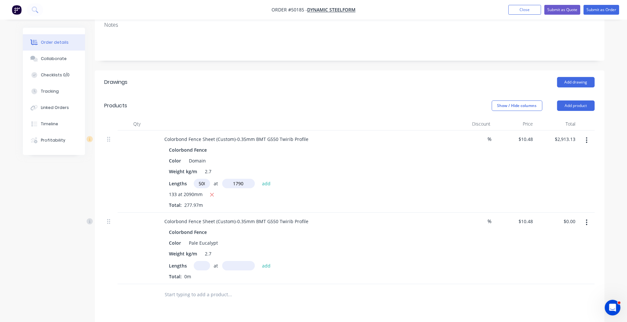
type input "$12,292.73"
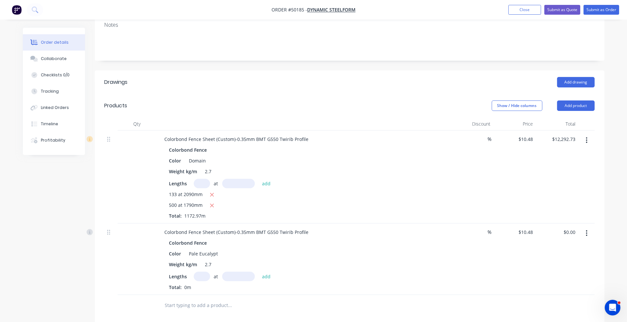
click at [204, 272] on input "text" at bounding box center [202, 276] width 16 height 9
type input "150"
type input "1790"
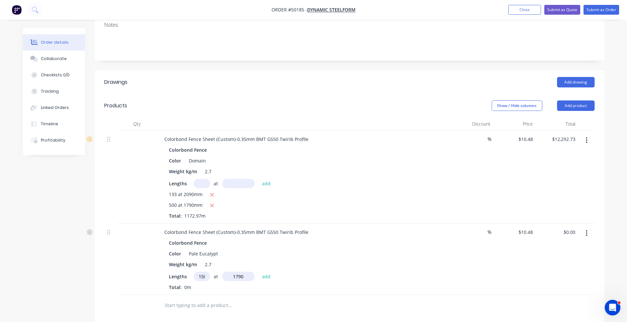
click at [259, 272] on button "add" at bounding box center [266, 276] width 15 height 9
type input "$2,813.88"
click at [346, 284] on div "150 at 1790mm" at bounding box center [303, 288] width 269 height 8
click at [451, 228] on input "10.48" at bounding box center [527, 232] width 18 height 9
type input "0"
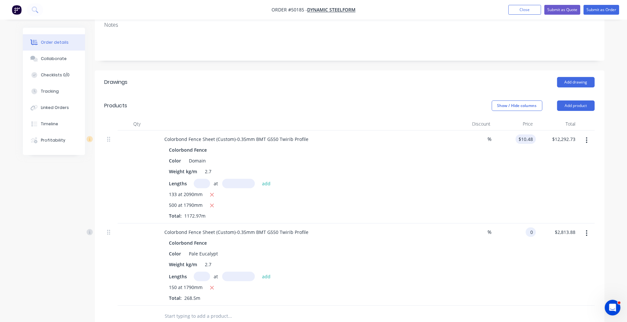
type input "10.48"
type input "$0.00"
click at [451, 135] on input "10.48" at bounding box center [527, 139] width 18 height 9
type input "$0.00"
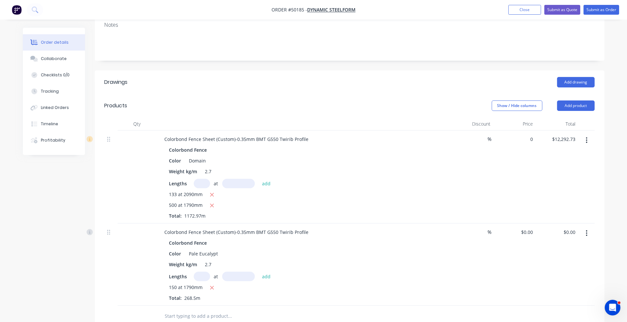
type input "$0.00"
click at [451, 170] on div "$0.00 $0.00" at bounding box center [514, 177] width 42 height 93
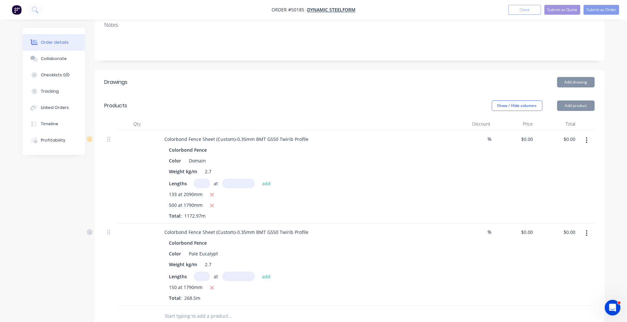
click at [451, 171] on div "$0.00 $0.00" at bounding box center [557, 177] width 42 height 93
click at [451, 12] on button "Submit as Order" at bounding box center [602, 10] width 36 height 10
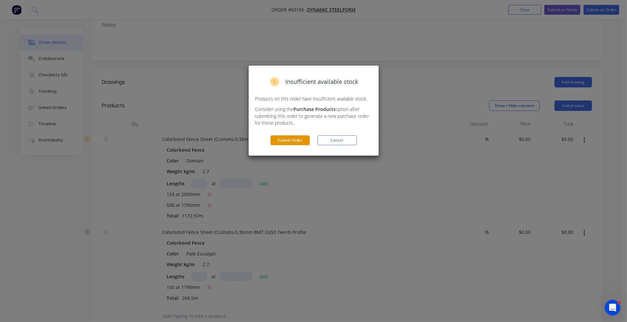
click at [299, 141] on button "Submit Order" at bounding box center [290, 141] width 39 height 10
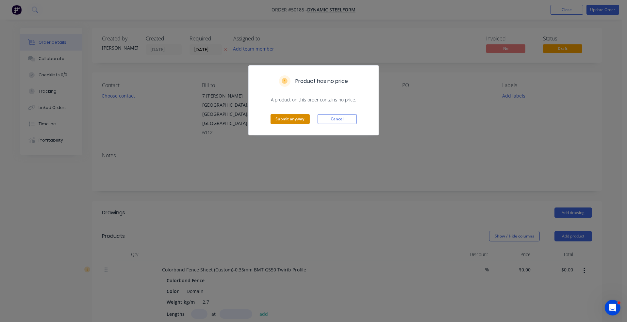
click at [290, 119] on button "Submit anyway" at bounding box center [290, 119] width 39 height 10
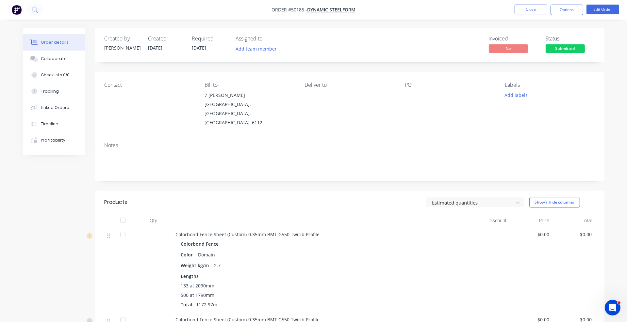
click at [451, 47] on span "Submitted" at bounding box center [565, 48] width 39 height 8
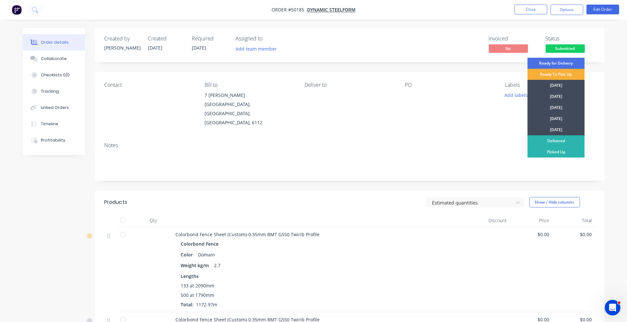
drag, startPoint x: 556, startPoint y: 154, endPoint x: 579, endPoint y: 84, distance: 72.9
click at [451, 153] on div "Picked Up" at bounding box center [555, 152] width 57 height 11
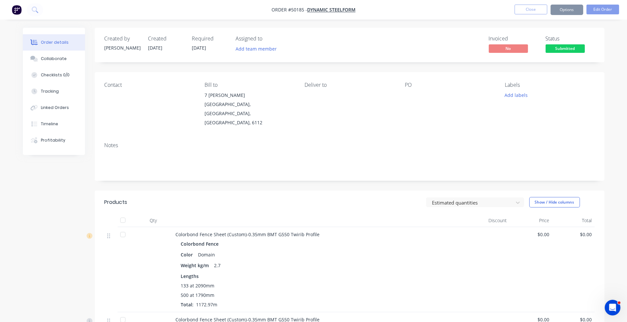
click at [451, 46] on div "Status Submitted" at bounding box center [570, 45] width 49 height 19
click at [451, 7] on button "Close" at bounding box center [531, 10] width 33 height 10
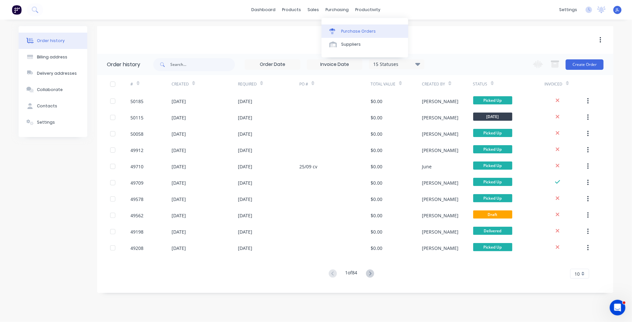
click at [355, 30] on div "Purchase Orders" at bounding box center [358, 31] width 35 height 6
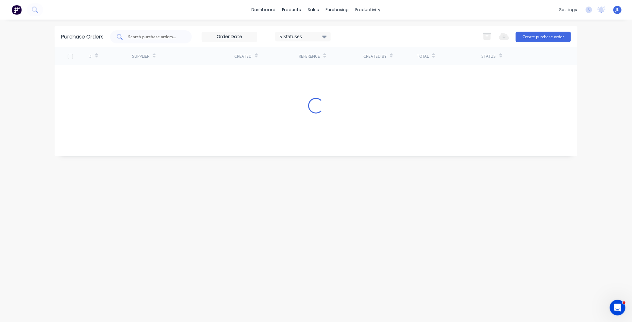
drag, startPoint x: 159, startPoint y: 40, endPoint x: 158, endPoint y: 34, distance: 6.0
click at [159, 40] on div at bounding box center [151, 36] width 82 height 13
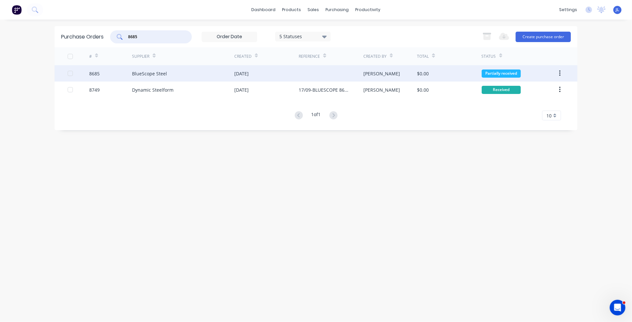
type input "8685"
click at [162, 72] on div "BlueScope Steel" at bounding box center [149, 73] width 35 height 7
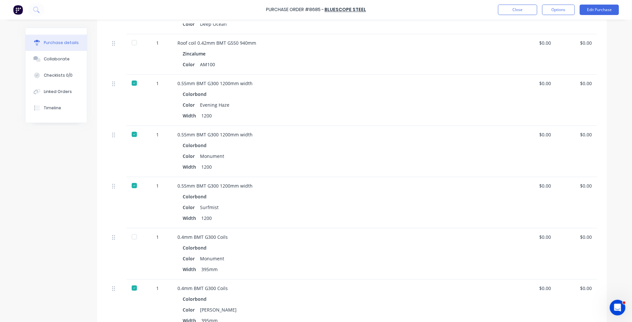
scroll to position [294, 0]
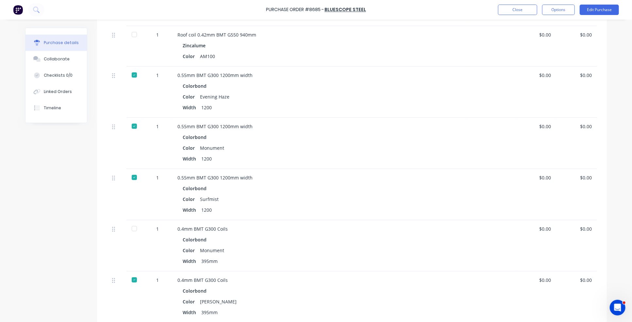
click at [132, 228] on div at bounding box center [134, 229] width 13 height 13
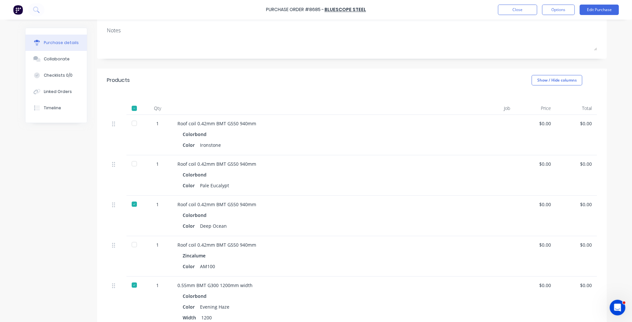
scroll to position [0, 0]
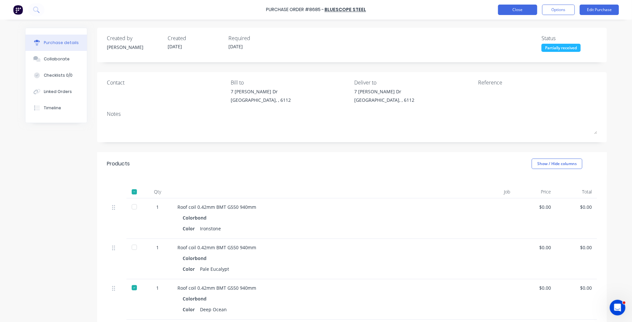
click at [451, 12] on button "Close" at bounding box center [517, 10] width 39 height 10
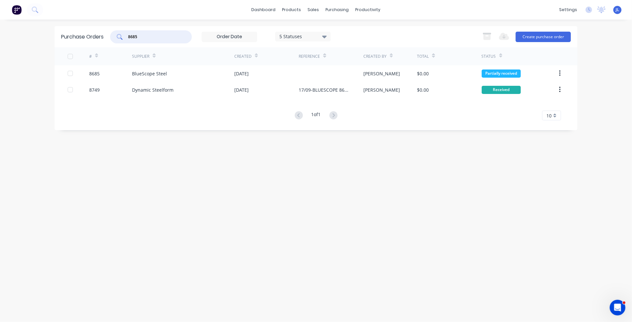
drag, startPoint x: 123, startPoint y: 28, endPoint x: 115, endPoint y: 27, distance: 8.2
click at [115, 27] on div "Purchase Orders 8685 5 Statuses 5 Statuses Export to Excel (XLSX) Create purcha…" at bounding box center [316, 36] width 523 height 21
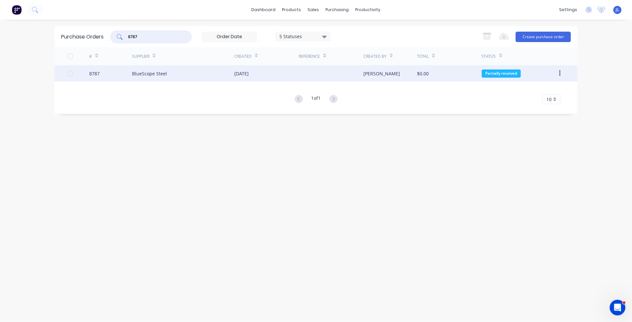
type input "8787"
click at [177, 74] on div "BlueScope Steel" at bounding box center [183, 73] width 102 height 16
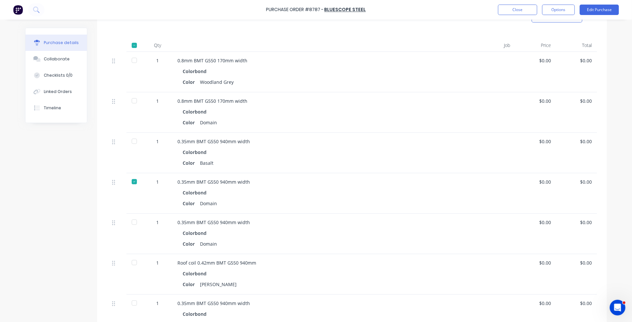
scroll to position [163, 0]
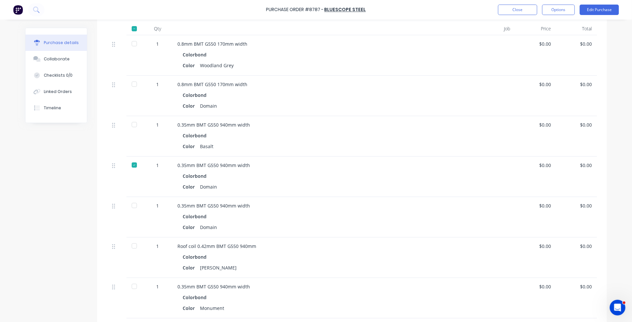
click at [128, 244] on div at bounding box center [134, 246] width 13 height 13
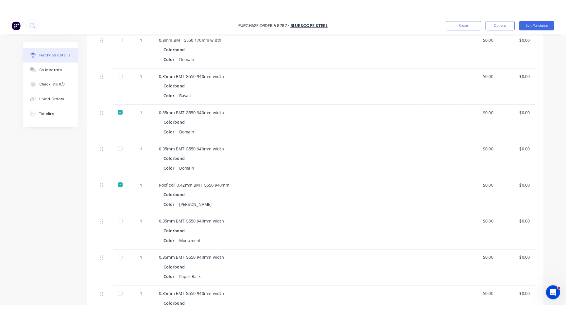
scroll to position [229, 0]
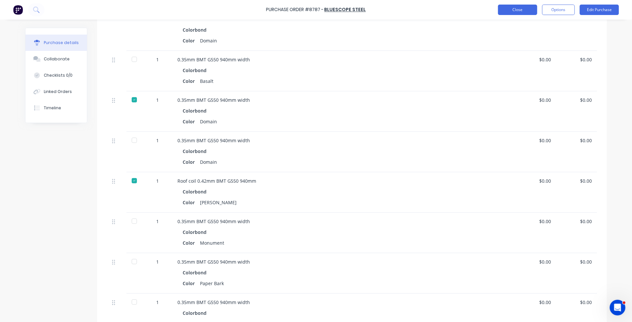
click at [451, 11] on button "Close" at bounding box center [517, 10] width 39 height 10
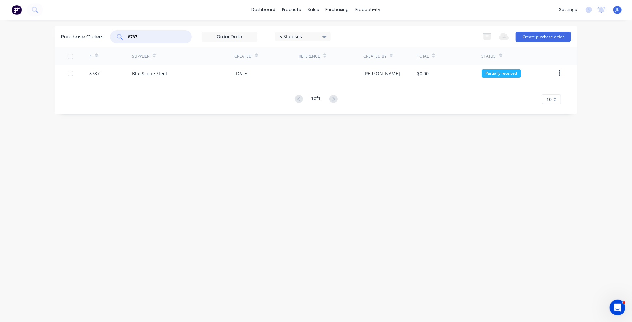
drag, startPoint x: 162, startPoint y: 36, endPoint x: 117, endPoint y: 38, distance: 45.8
click at [117, 38] on div "8787" at bounding box center [151, 36] width 82 height 13
type input "8685"
click at [163, 72] on div "BlueScope Steel" at bounding box center [149, 73] width 35 height 7
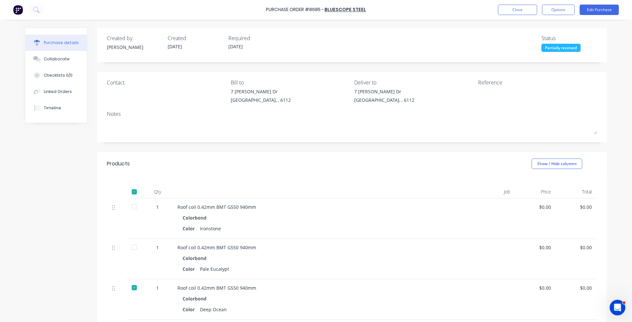
click at [131, 207] on div at bounding box center [134, 207] width 13 height 13
click at [131, 249] on div at bounding box center [134, 247] width 13 height 13
click at [451, 8] on button "Close" at bounding box center [517, 10] width 39 height 10
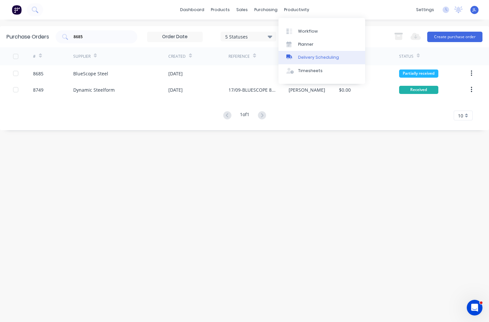
click at [307, 57] on div "Delivery Scheduling" at bounding box center [318, 58] width 41 height 6
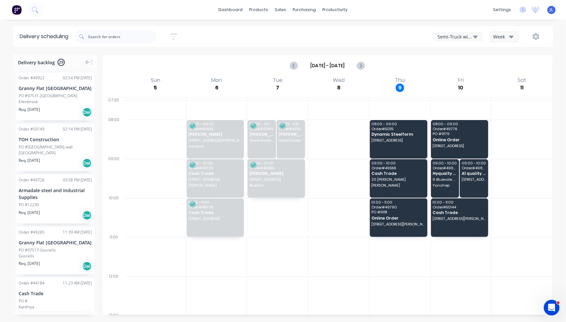
click at [451, 37] on div "Semi-Truck with Hiab" at bounding box center [455, 36] width 36 height 7
click at [451, 78] on div "Utes Delivery" at bounding box center [466, 79] width 65 height 13
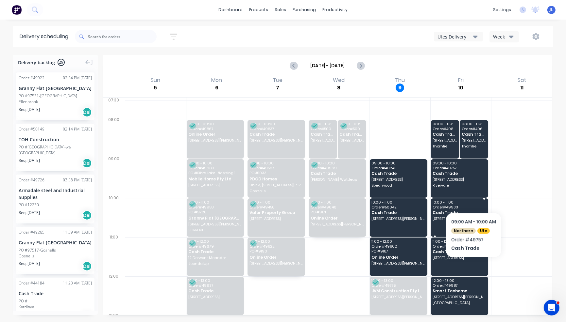
click at [451, 206] on span "Order # 49933" at bounding box center [458, 208] width 53 height 4
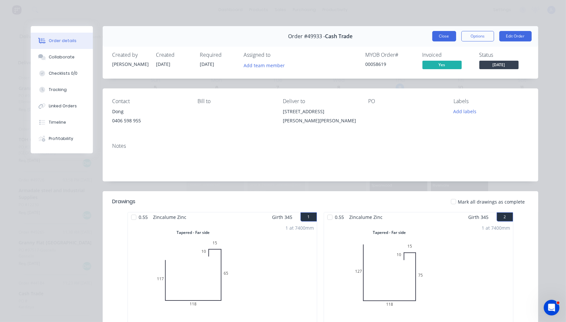
click at [442, 40] on button "Close" at bounding box center [444, 36] width 24 height 10
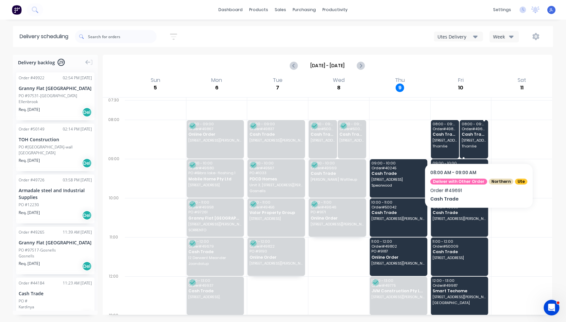
click at [451, 146] on span "Thornlie" at bounding box center [473, 146] width 25 height 4
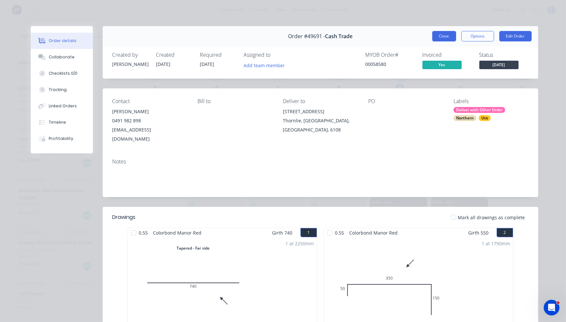
click at [440, 36] on button "Close" at bounding box center [444, 36] width 24 height 10
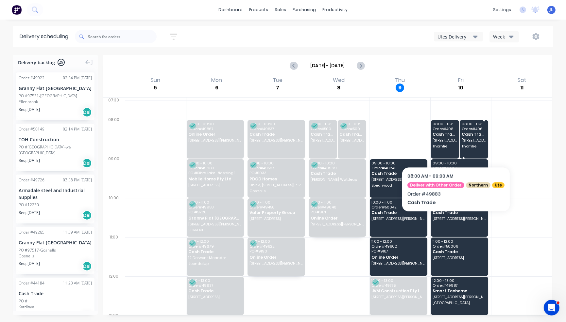
click at [451, 147] on span "Thornlie" at bounding box center [473, 146] width 25 height 4
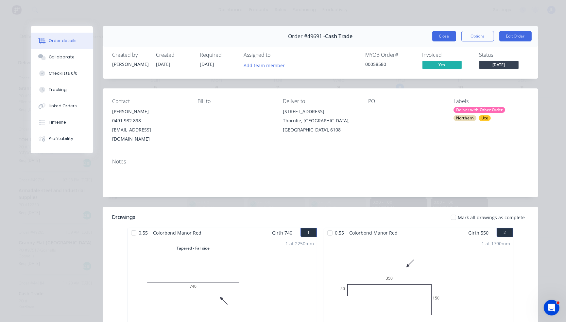
click at [451, 40] on button "Close" at bounding box center [444, 36] width 24 height 10
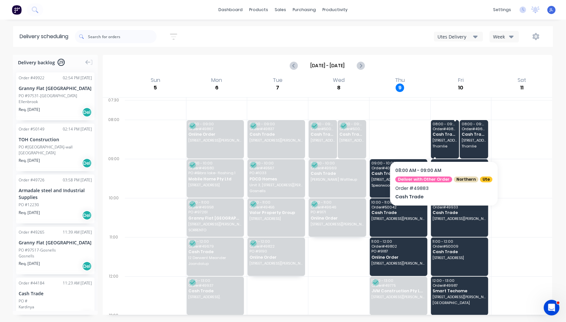
click at [442, 147] on span "Thornlie" at bounding box center [444, 146] width 25 height 4
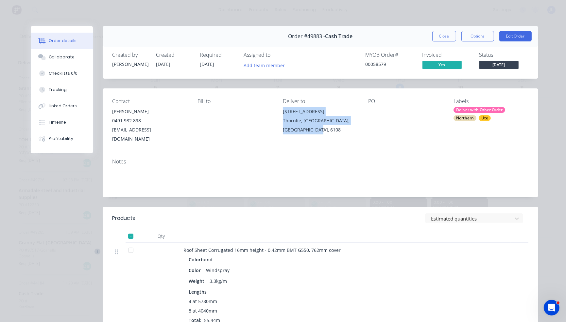
drag, startPoint x: 315, startPoint y: 131, endPoint x: 278, endPoint y: 113, distance: 41.1
click at [278, 113] on div "Contact Alex Yao 0491 982 898 focausbuildings@gmail.com Bill to Deliver to 25 G…" at bounding box center [320, 121] width 435 height 65
copy div "25 Glyndebourne Ave Thornlie, Western Australia, Australia, 6108"
click at [440, 38] on button "Close" at bounding box center [444, 36] width 24 height 10
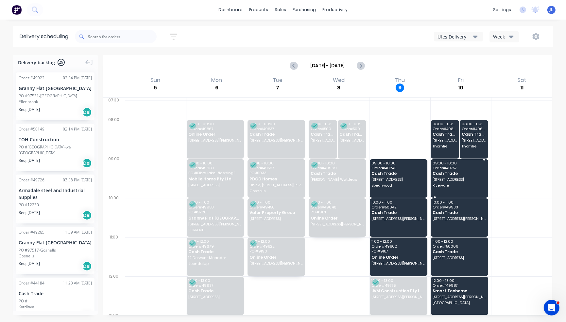
click at [451, 186] on span "Rivervale" at bounding box center [458, 186] width 53 height 4
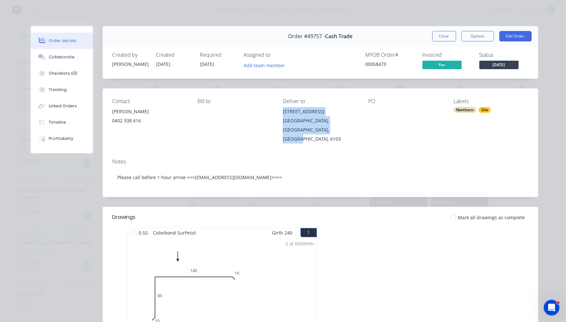
drag, startPoint x: 314, startPoint y: 130, endPoint x: 280, endPoint y: 112, distance: 38.1
click at [283, 112] on div "14 Toorak Rd Rivervale, Western Australia, Australia, 6103" at bounding box center [320, 125] width 75 height 37
copy div "14 Toorak Rd Rivervale, Western Australia, Australia, 6103"
click at [445, 35] on button "Close" at bounding box center [444, 36] width 24 height 10
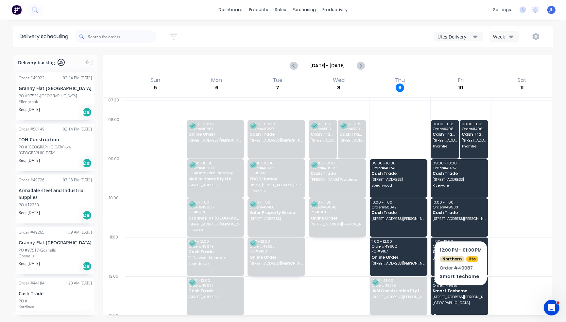
click at [451, 294] on div "12:00 - 13:00 Order # 49987 Smart Techome 168 Douglas Ave Kensington" at bounding box center [460, 296] width 58 height 39
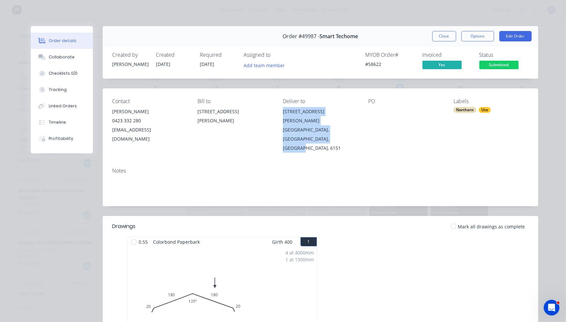
drag, startPoint x: 298, startPoint y: 127, endPoint x: 277, endPoint y: 112, distance: 26.2
click at [277, 112] on div "Contact Yong Wang 0423 332 280 wangyong922@gmail.com Bill to 30 Kirwan St, Flor…" at bounding box center [320, 126] width 435 height 74
copy div "168 Douglas Ave Kensington, Western Australia, Australia, 6151"
click at [451, 35] on button "Close" at bounding box center [444, 36] width 24 height 10
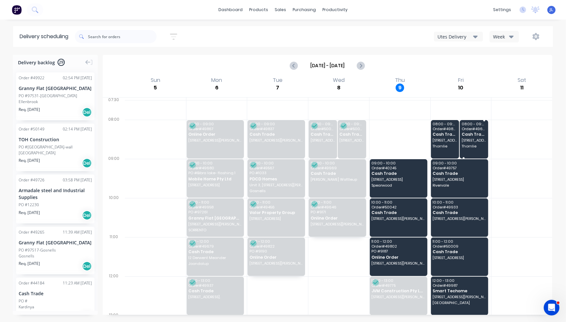
click at [451, 143] on div "08:00 - 09:00 Order # 49691 Cash Trade 25 Glyndebourne Ave Thornlie" at bounding box center [473, 139] width 28 height 39
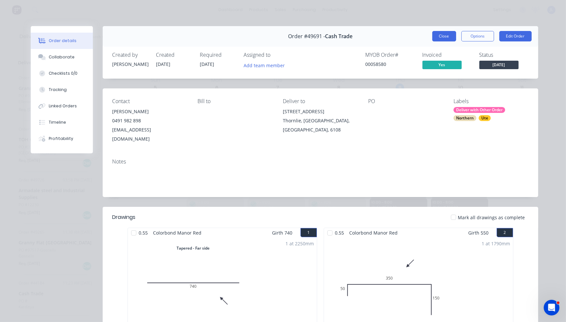
click at [439, 38] on button "Close" at bounding box center [444, 36] width 24 height 10
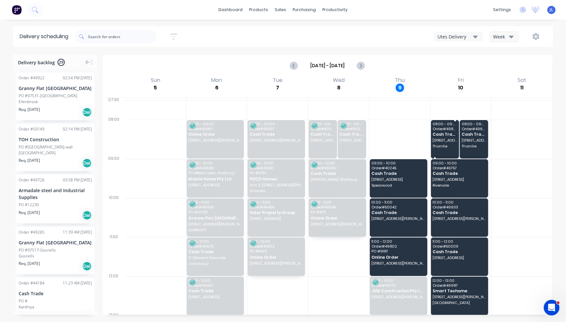
click at [440, 146] on span "Thornlie" at bounding box center [444, 146] width 25 height 4
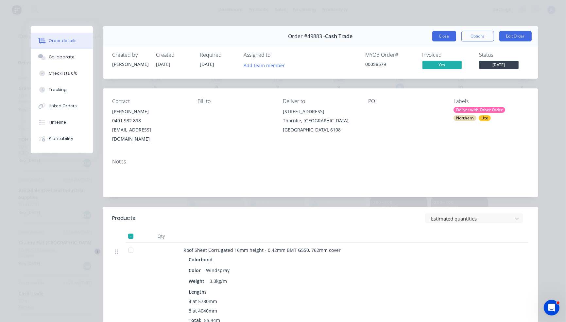
click at [448, 35] on button "Close" at bounding box center [444, 36] width 24 height 10
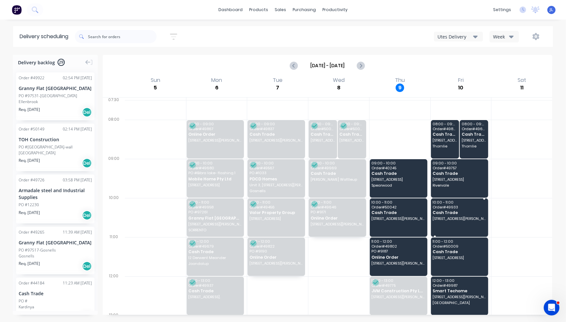
click at [451, 228] on div "10:00 - 11:00 Order # 49933 Cash Trade 130 Lyon Rd, Aubin Grove WA 6164" at bounding box center [460, 218] width 58 height 39
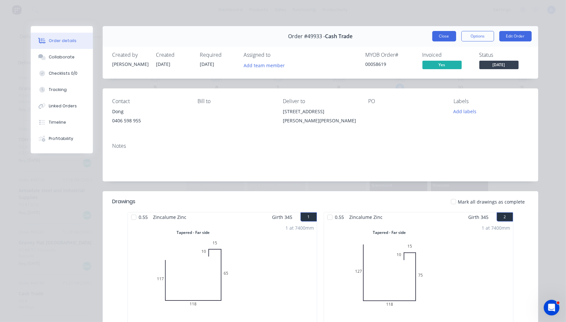
click at [450, 37] on button "Close" at bounding box center [444, 36] width 24 height 10
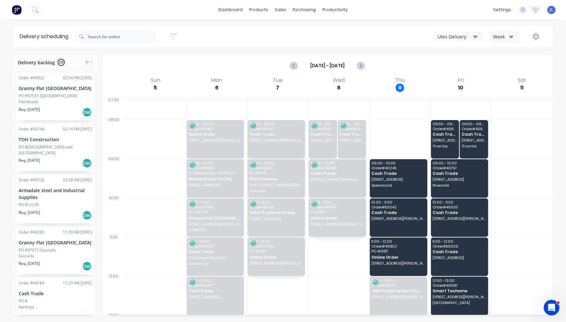
click at [451, 39] on div "Utes Delivery" at bounding box center [455, 36] width 36 height 7
click at [451, 52] on div "Semi-Truck with Hiab" at bounding box center [466, 53] width 65 height 13
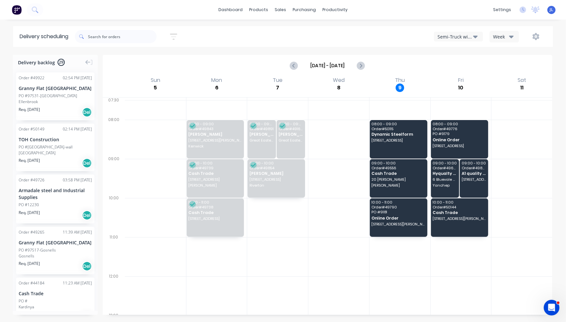
click at [286, 60] on div "[DATE] - [DATE]" at bounding box center [327, 66] width 448 height 20
click at [295, 62] on icon "Previous page" at bounding box center [294, 66] width 8 height 8
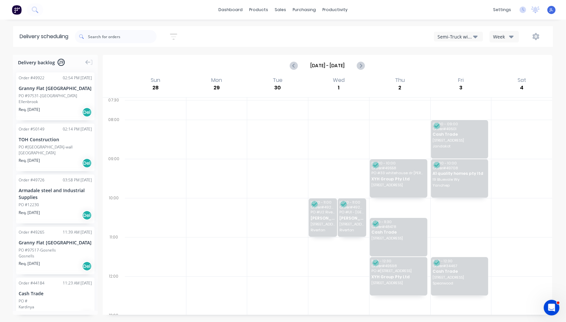
click at [295, 63] on icon "Previous page" at bounding box center [294, 66] width 8 height 8
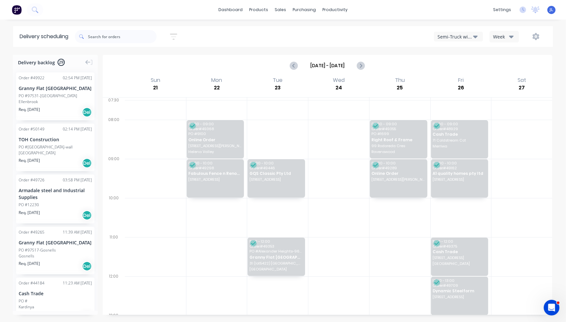
click at [295, 63] on icon "Previous page" at bounding box center [294, 66] width 8 height 8
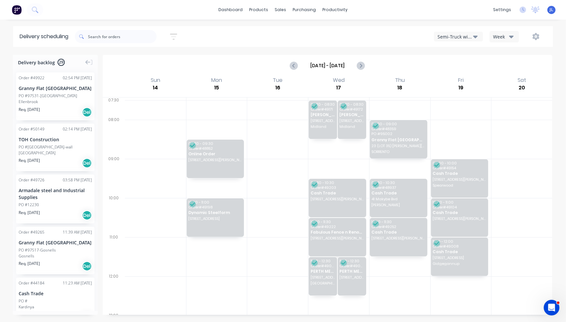
click at [295, 63] on icon "Previous page" at bounding box center [294, 66] width 8 height 8
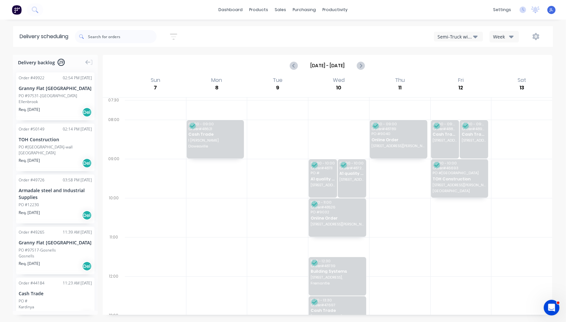
click at [295, 63] on icon "Previous page" at bounding box center [294, 66] width 8 height 8
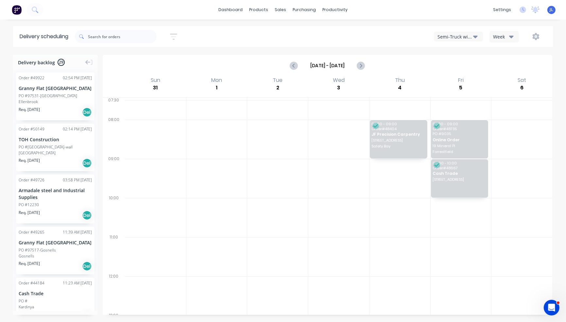
click at [451, 39] on div "Semi-Truck with Hiab" at bounding box center [455, 36] width 36 height 7
click at [451, 70] on div "Steelframing Truck" at bounding box center [466, 66] width 65 height 13
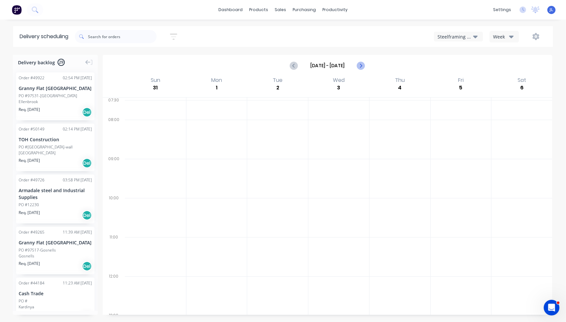
click at [363, 64] on icon "Next page" at bounding box center [360, 66] width 8 height 8
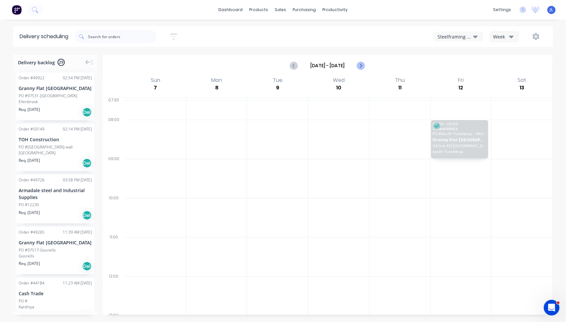
click at [363, 64] on icon "Next page" at bounding box center [360, 66] width 8 height 8
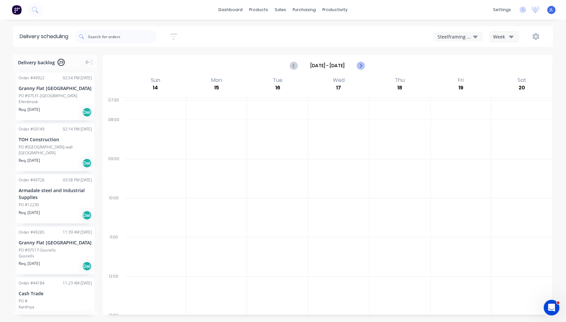
click at [363, 64] on icon "Next page" at bounding box center [360, 66] width 8 height 8
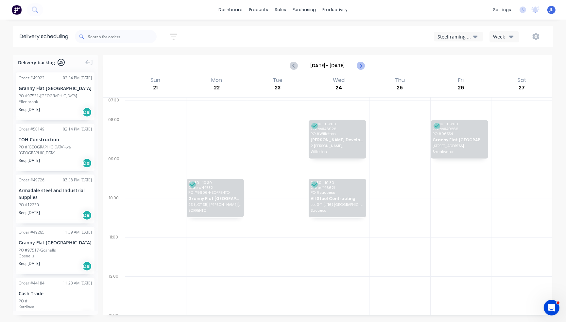
click at [363, 64] on icon "Next page" at bounding box center [360, 66] width 8 height 8
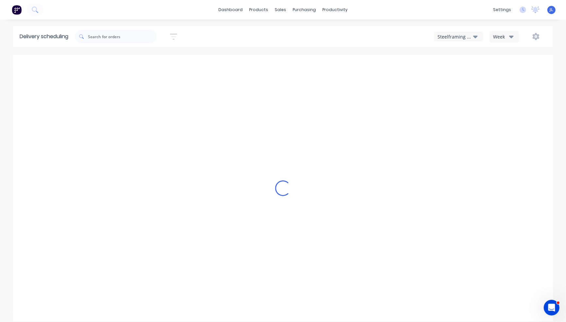
click at [363, 64] on icon "Next page" at bounding box center [360, 66] width 8 height 8
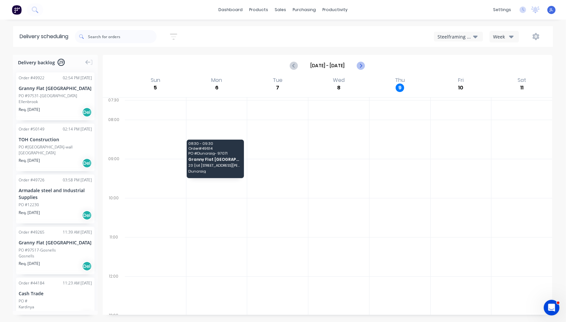
click at [363, 64] on icon "Next page" at bounding box center [360, 66] width 8 height 8
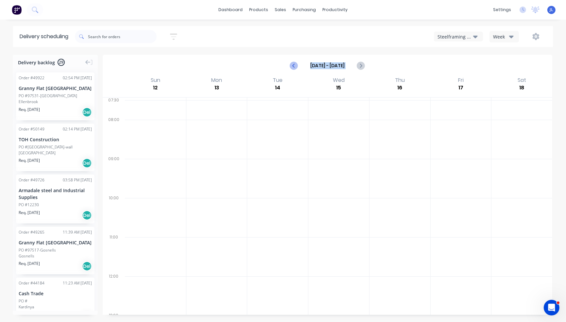
click at [294, 65] on icon "Previous page" at bounding box center [294, 66] width 8 height 8
type input "[DATE] - [DATE]"
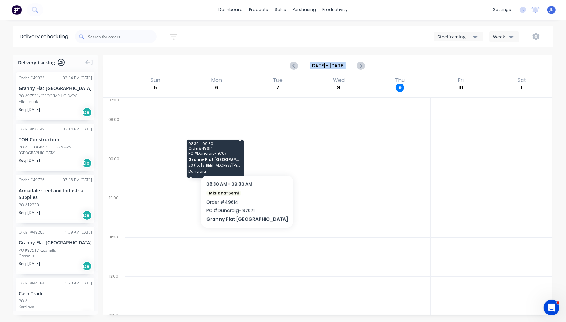
click at [230, 155] on span "PO # Duncraig- 97071" at bounding box center [214, 154] width 53 height 4
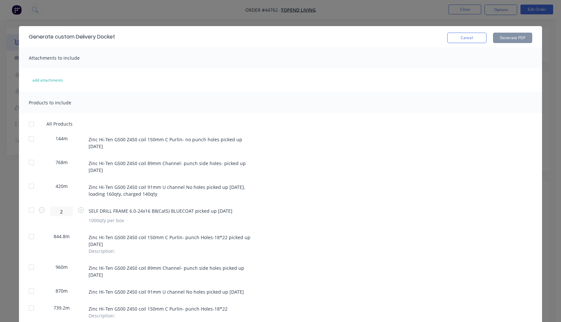
scroll to position [423, 0]
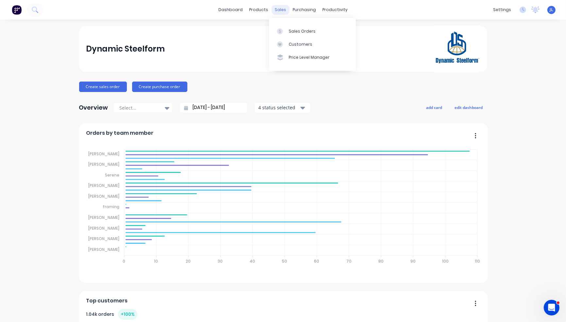
click at [280, 12] on div "sales" at bounding box center [280, 10] width 18 height 10
click at [297, 32] on div "Sales Orders" at bounding box center [302, 31] width 27 height 6
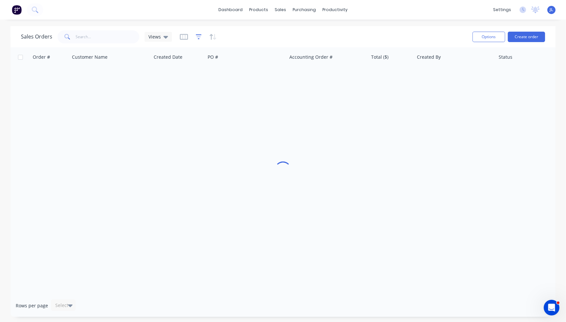
click at [198, 36] on icon "button" at bounding box center [199, 37] width 6 height 7
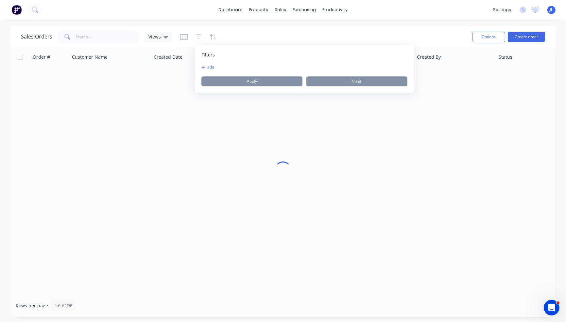
click at [204, 67] on icon "button" at bounding box center [203, 67] width 4 height 4
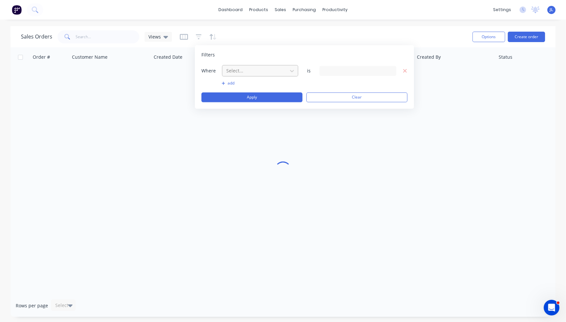
click at [258, 68] on div at bounding box center [254, 71] width 58 height 8
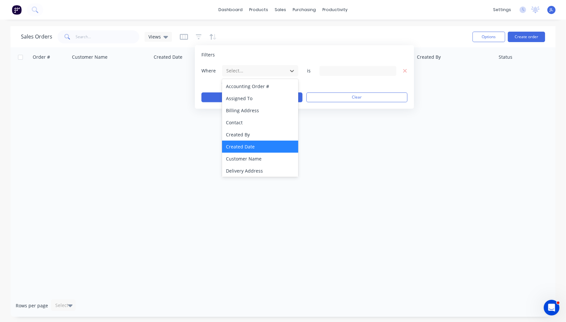
click at [248, 147] on div "Created Date" at bounding box center [260, 147] width 76 height 12
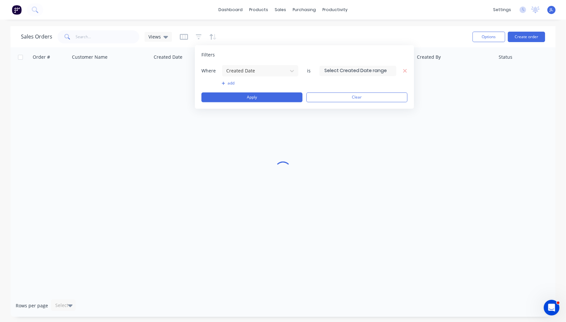
drag, startPoint x: 359, startPoint y: 68, endPoint x: 357, endPoint y: 71, distance: 4.1
click at [359, 68] on input at bounding box center [358, 71] width 76 height 10
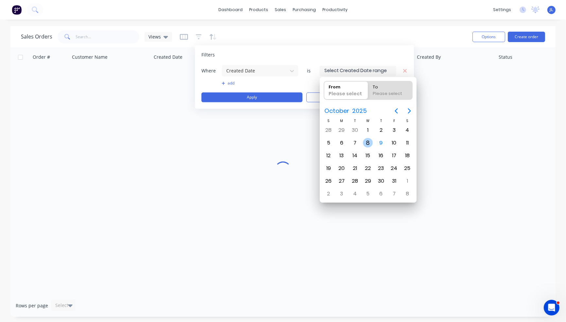
click at [365, 142] on div "8" at bounding box center [368, 143] width 10 height 10
type input "[DATE]"
radio input "false"
radio input "true"
click at [365, 142] on div "8" at bounding box center [368, 143] width 10 height 10
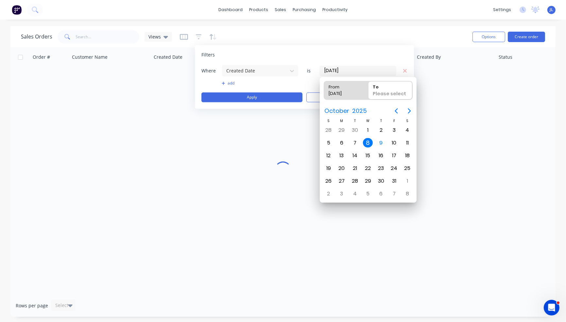
type input "08/10/25 - 08/10/25"
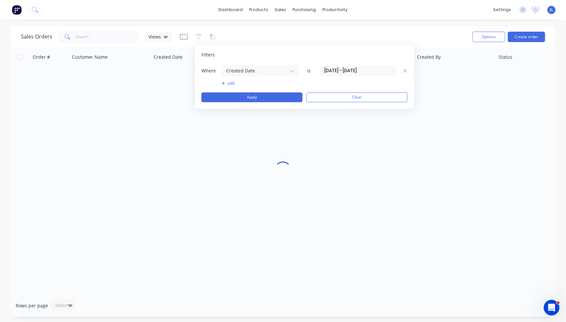
click at [263, 100] on button "Apply" at bounding box center [251, 97] width 101 height 10
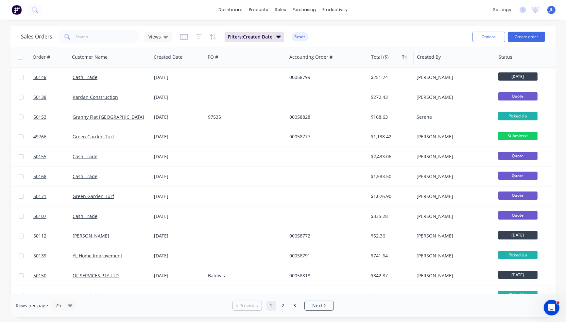
click at [405, 58] on icon "button" at bounding box center [405, 57] width 3 height 5
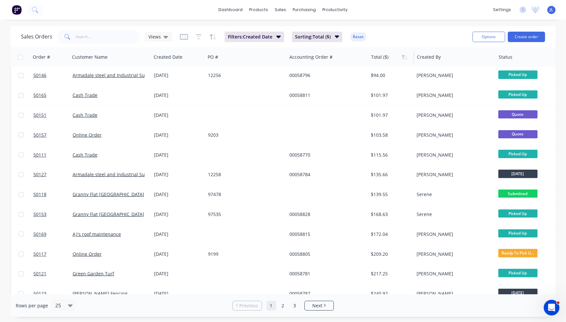
scroll to position [272, 0]
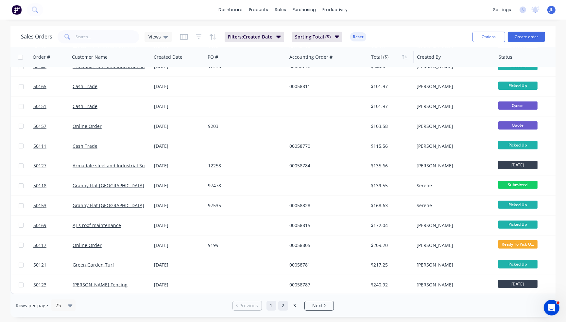
click at [283, 309] on link "2" at bounding box center [283, 306] width 10 height 10
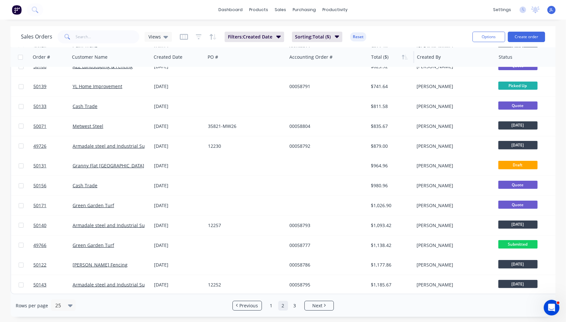
click at [125, 5] on div "dashboard products sales purchasing productivity dashboard products Product Cat…" at bounding box center [283, 10] width 566 height 20
drag, startPoint x: 301, startPoint y: 43, endPoint x: 297, endPoint y: 40, distance: 5.0
click at [301, 43] on div "Customers" at bounding box center [303, 44] width 24 height 6
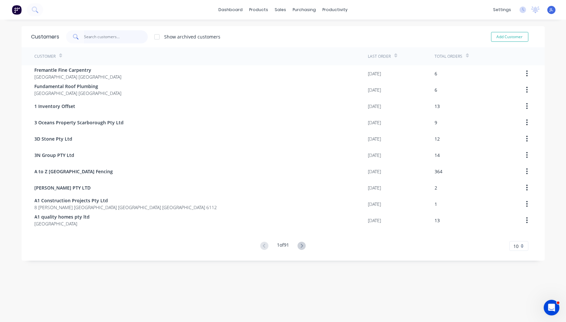
click at [101, 38] on input "text" at bounding box center [116, 36] width 64 height 13
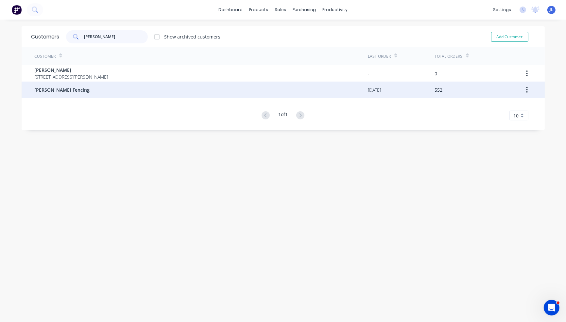
type input "tony"
click at [91, 92] on div "Tony Fencing" at bounding box center [201, 90] width 333 height 16
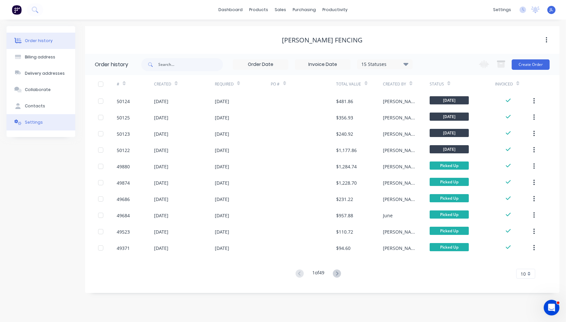
click at [22, 127] on button "Settings" at bounding box center [41, 122] width 69 height 16
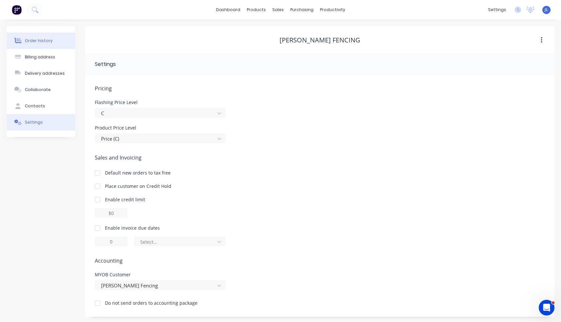
click at [45, 43] on div "Order history" at bounding box center [39, 41] width 28 height 6
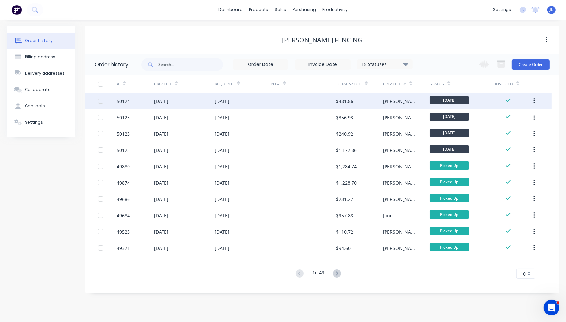
click at [315, 99] on div at bounding box center [303, 101] width 65 height 16
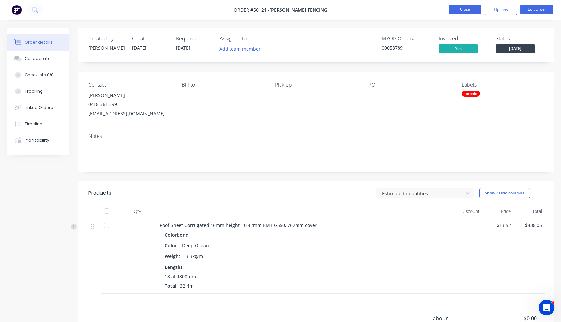
click at [463, 9] on button "Close" at bounding box center [464, 10] width 33 height 10
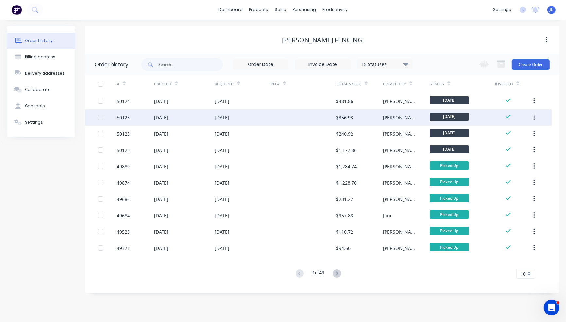
click at [305, 114] on div at bounding box center [303, 117] width 65 height 16
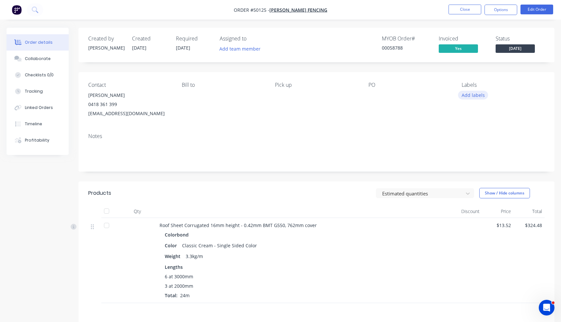
click at [471, 96] on button "Add labels" at bounding box center [473, 95] width 30 height 9
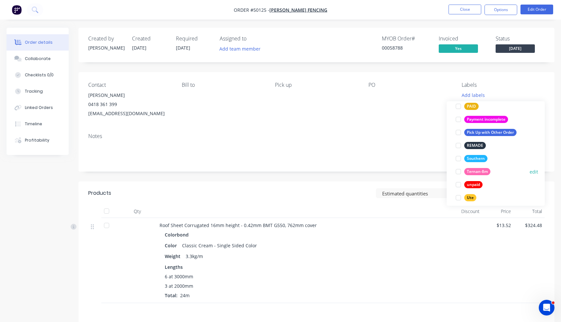
scroll to position [183, 0]
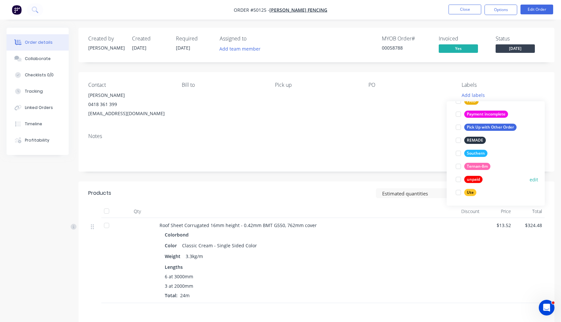
click at [475, 180] on div "unpaid" at bounding box center [473, 179] width 18 height 7
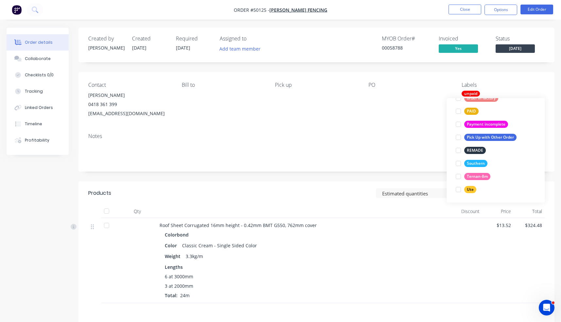
scroll to position [0, 0]
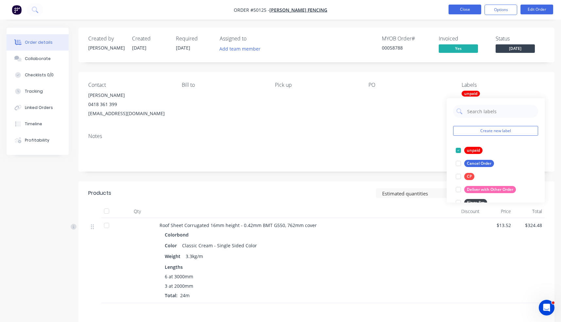
click at [470, 8] on button "Close" at bounding box center [464, 10] width 33 height 10
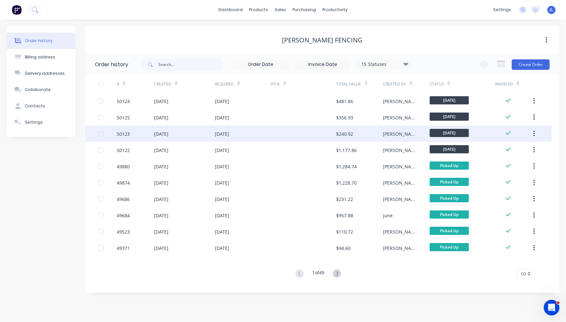
click at [403, 132] on div "Rachel" at bounding box center [406, 134] width 47 height 16
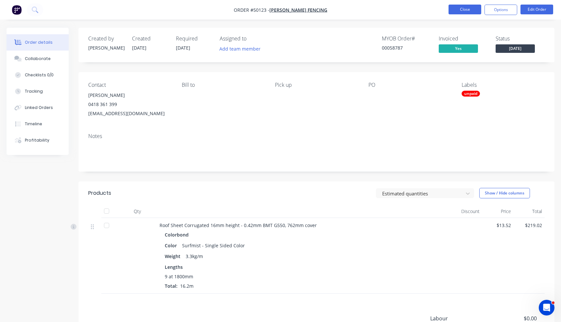
click at [459, 6] on button "Close" at bounding box center [464, 10] width 33 height 10
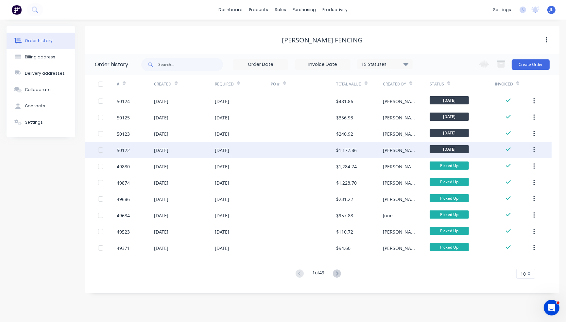
click at [400, 150] on div "Rachel" at bounding box center [406, 150] width 47 height 16
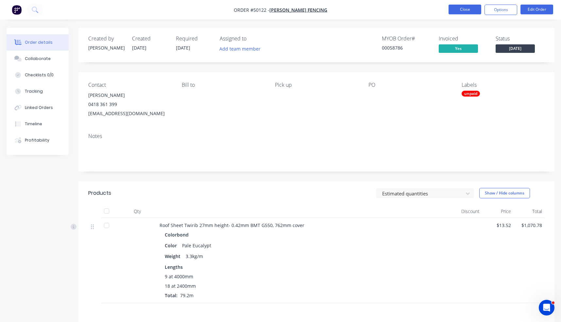
click at [460, 8] on button "Close" at bounding box center [464, 10] width 33 height 10
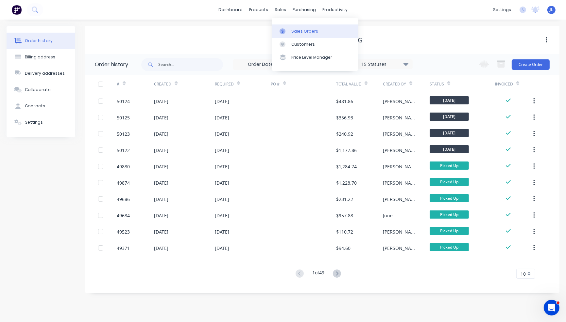
click at [300, 29] on div "Sales Orders" at bounding box center [304, 31] width 27 height 6
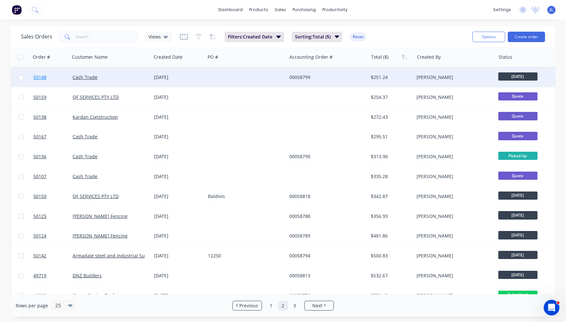
click at [41, 76] on span "50148" at bounding box center [39, 77] width 13 height 7
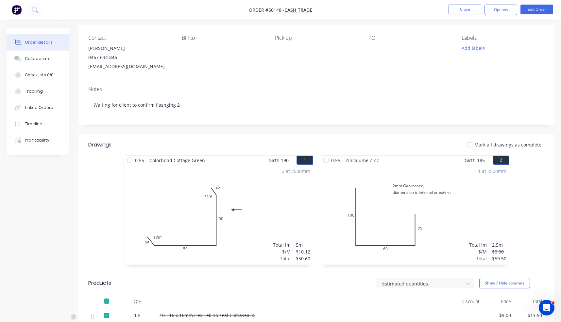
scroll to position [29, 0]
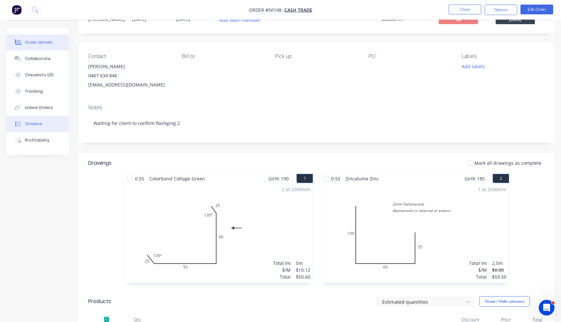
click at [47, 126] on button "Timeline" at bounding box center [38, 124] width 62 height 16
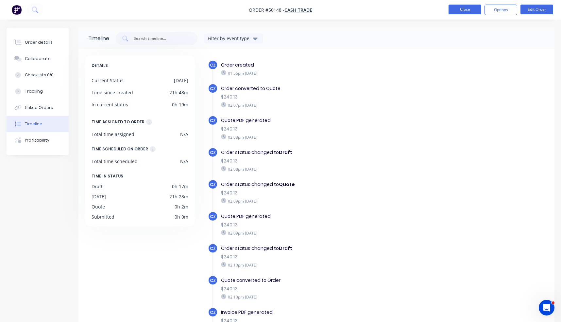
click at [455, 8] on button "Close" at bounding box center [464, 10] width 33 height 10
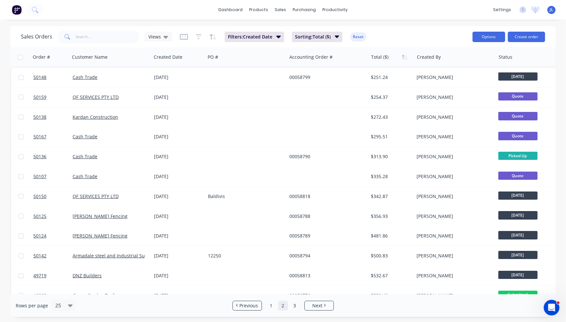
click at [490, 37] on button "Options" at bounding box center [488, 37] width 33 height 10
click at [451, 79] on div "Export" at bounding box center [469, 79] width 60 height 9
click at [335, 8] on div "productivity" at bounding box center [335, 10] width 32 height 10
click at [350, 58] on div "Delivery Scheduling" at bounding box center [357, 58] width 41 height 6
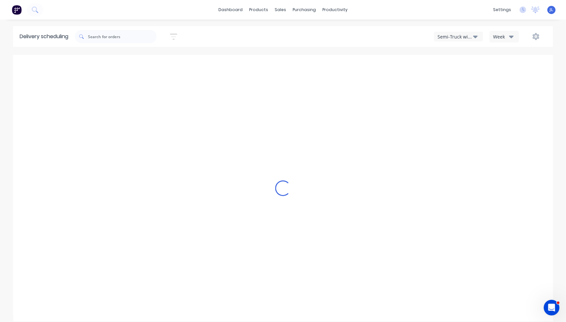
click at [412, 8] on div "dashboard products sales purchasing productivity dashboard products Product Cat…" at bounding box center [283, 10] width 566 height 20
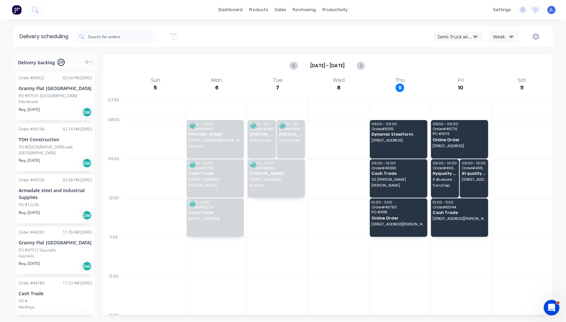
click at [396, 44] on div "Sort by Most recent Created date Required date Order number Customer name Most …" at bounding box center [314, 36] width 478 height 18
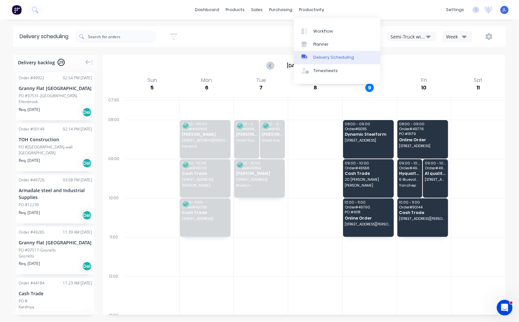
click at [327, 59] on div "Delivery Scheduling" at bounding box center [333, 58] width 41 height 6
click at [430, 35] on icon "button" at bounding box center [428, 36] width 5 height 7
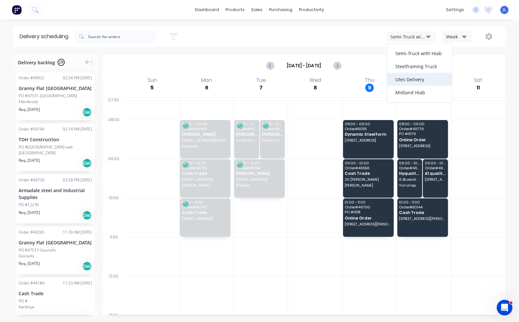
click at [427, 78] on div "Utes Delivery" at bounding box center [419, 79] width 65 height 13
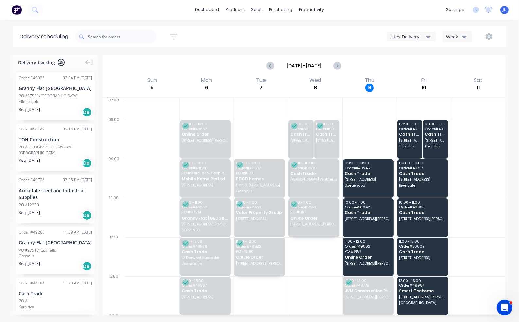
click at [153, 12] on div "dashboard products sales purchasing productivity dashboard products Product Cat…" at bounding box center [259, 10] width 519 height 20
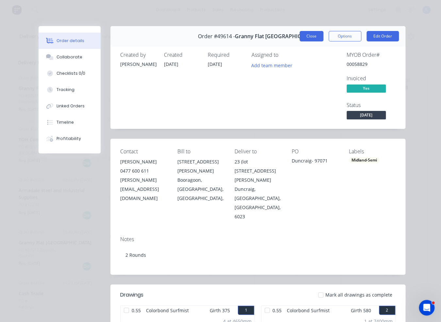
click at [308, 39] on button "Close" at bounding box center [312, 36] width 24 height 10
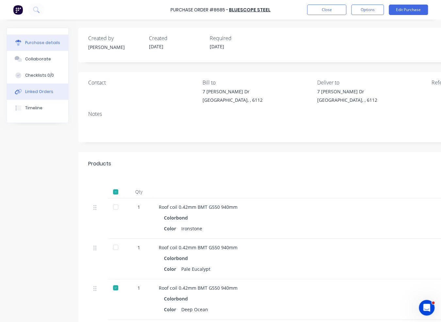
scroll to position [457, 0]
